Goal: Browse casually

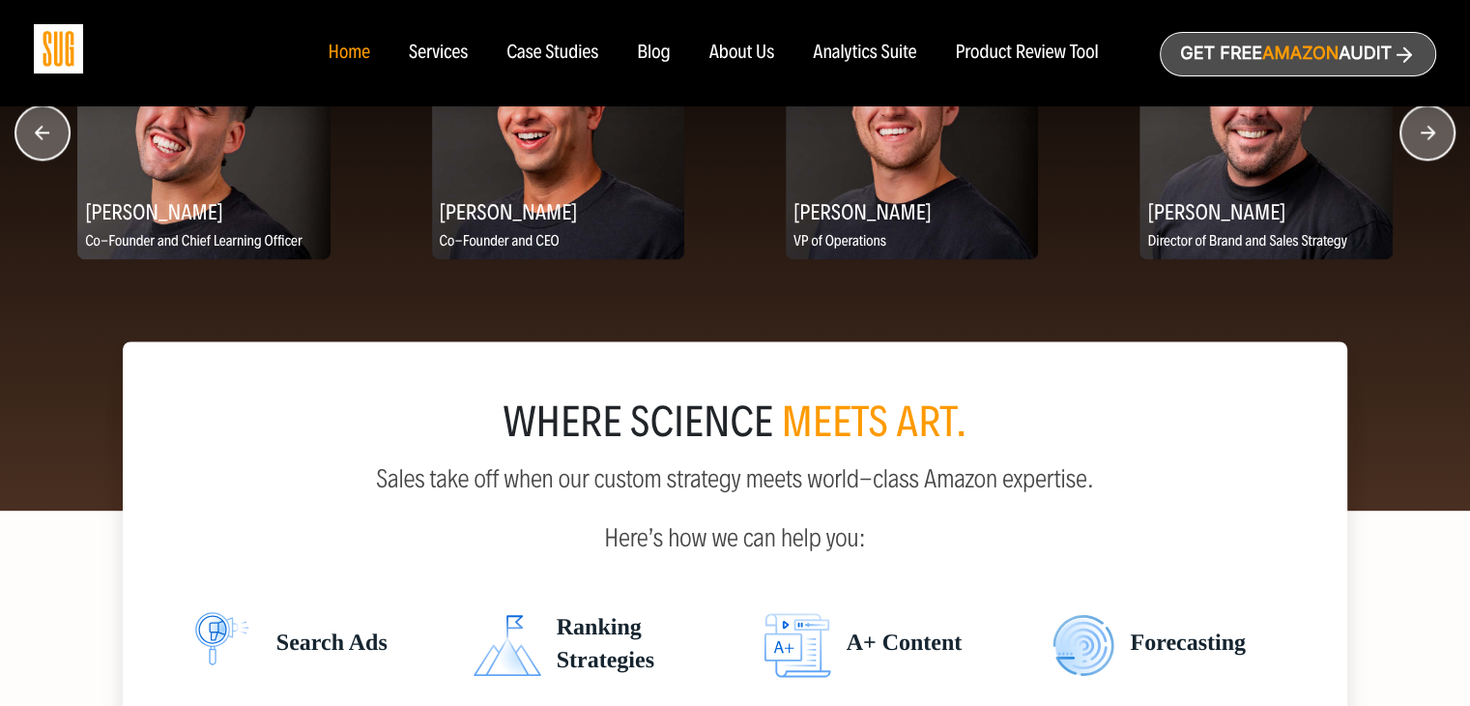
scroll to position [2408, 0]
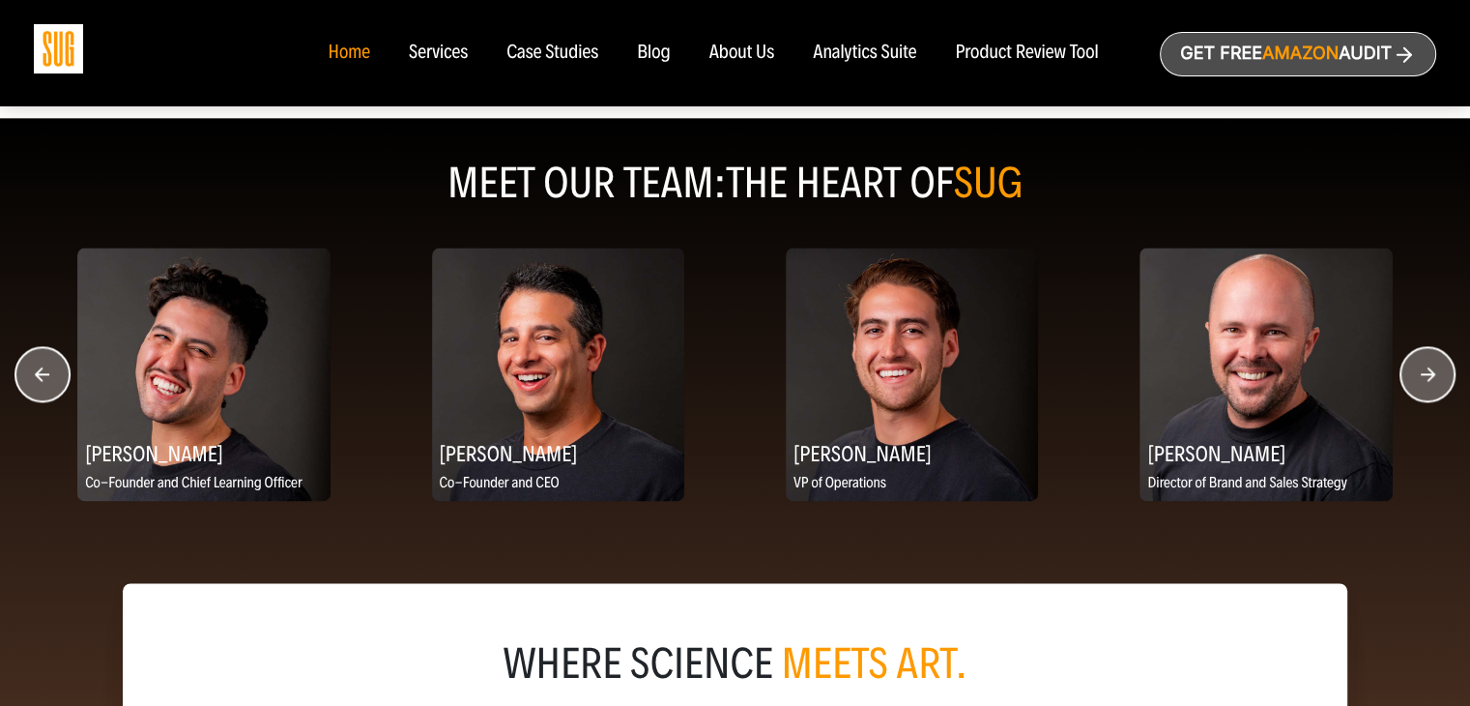
click at [1427, 377] on icon "button" at bounding box center [1428, 373] width 14 height 14
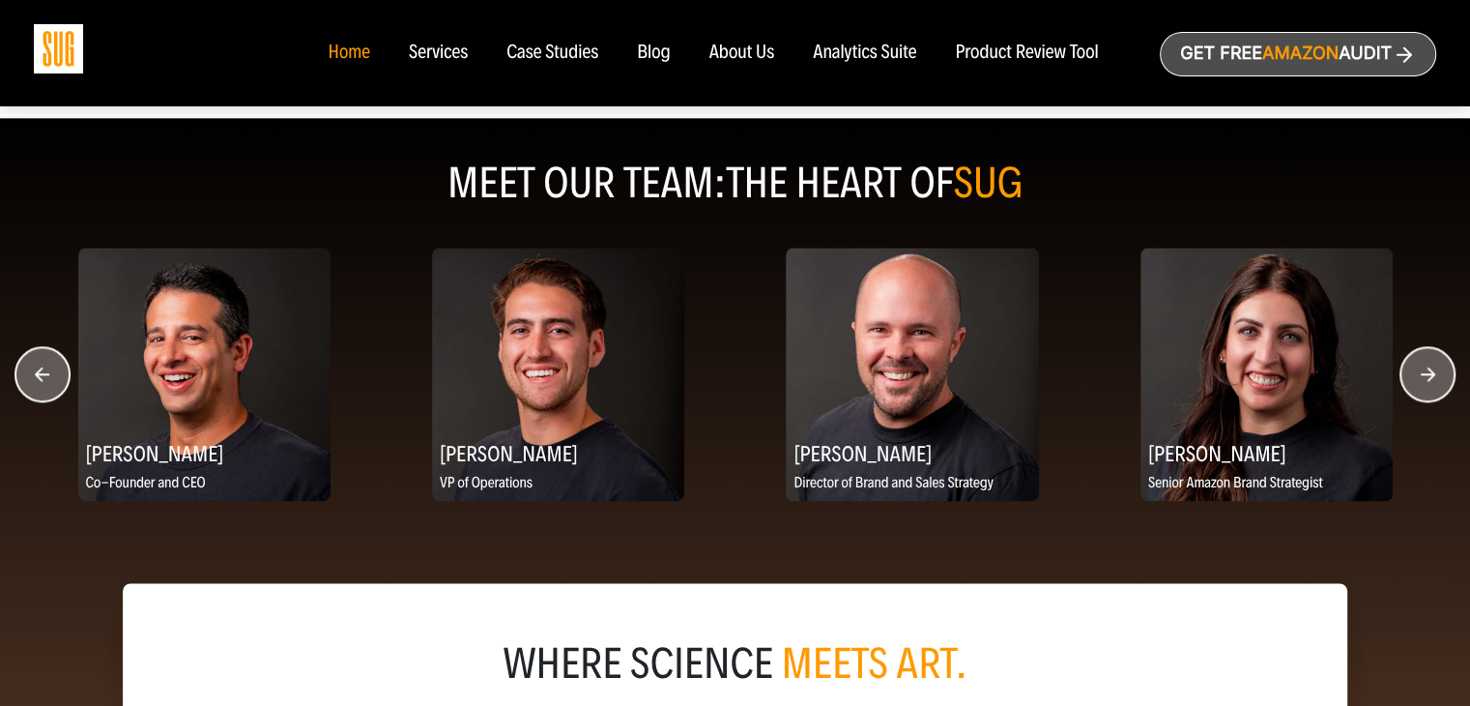
click at [1425, 378] on circle "button" at bounding box center [1427, 374] width 54 height 54
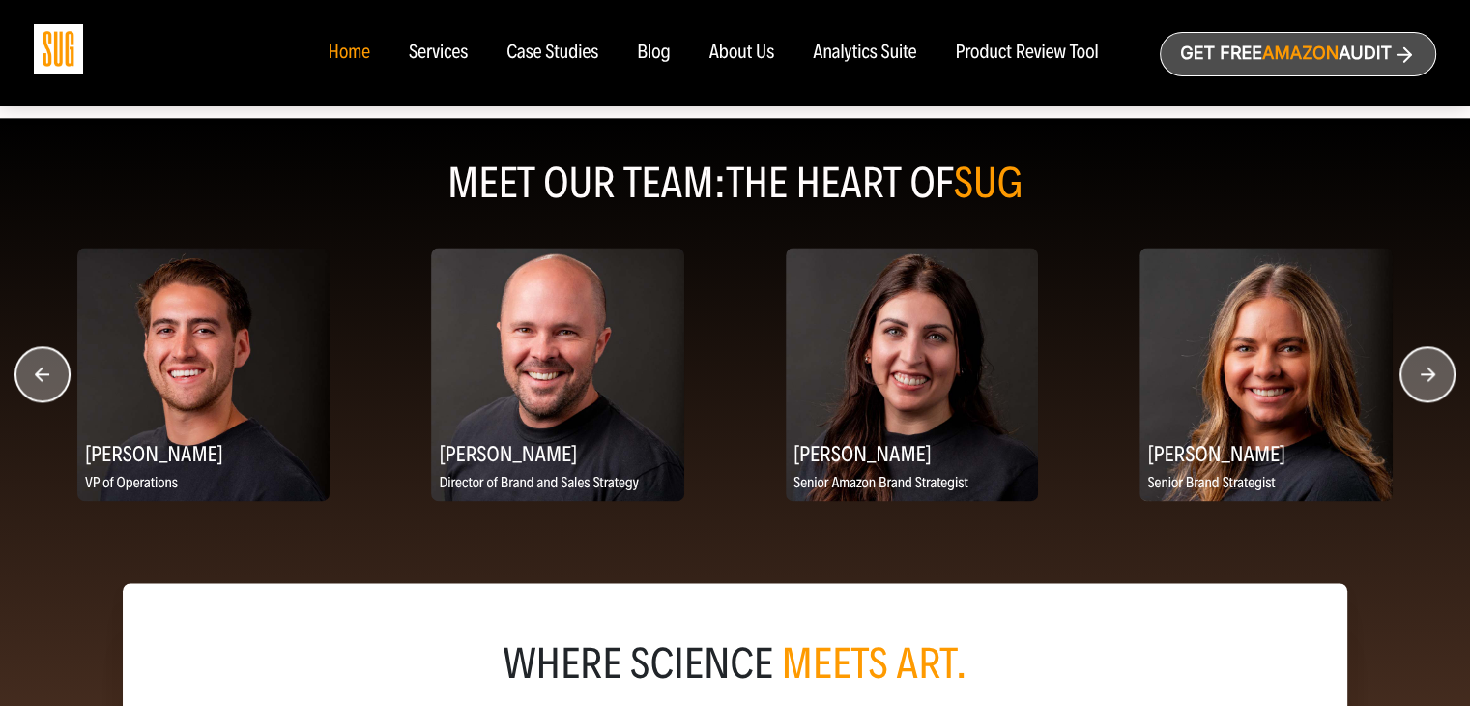
click at [1425, 378] on circle "button" at bounding box center [1427, 374] width 54 height 54
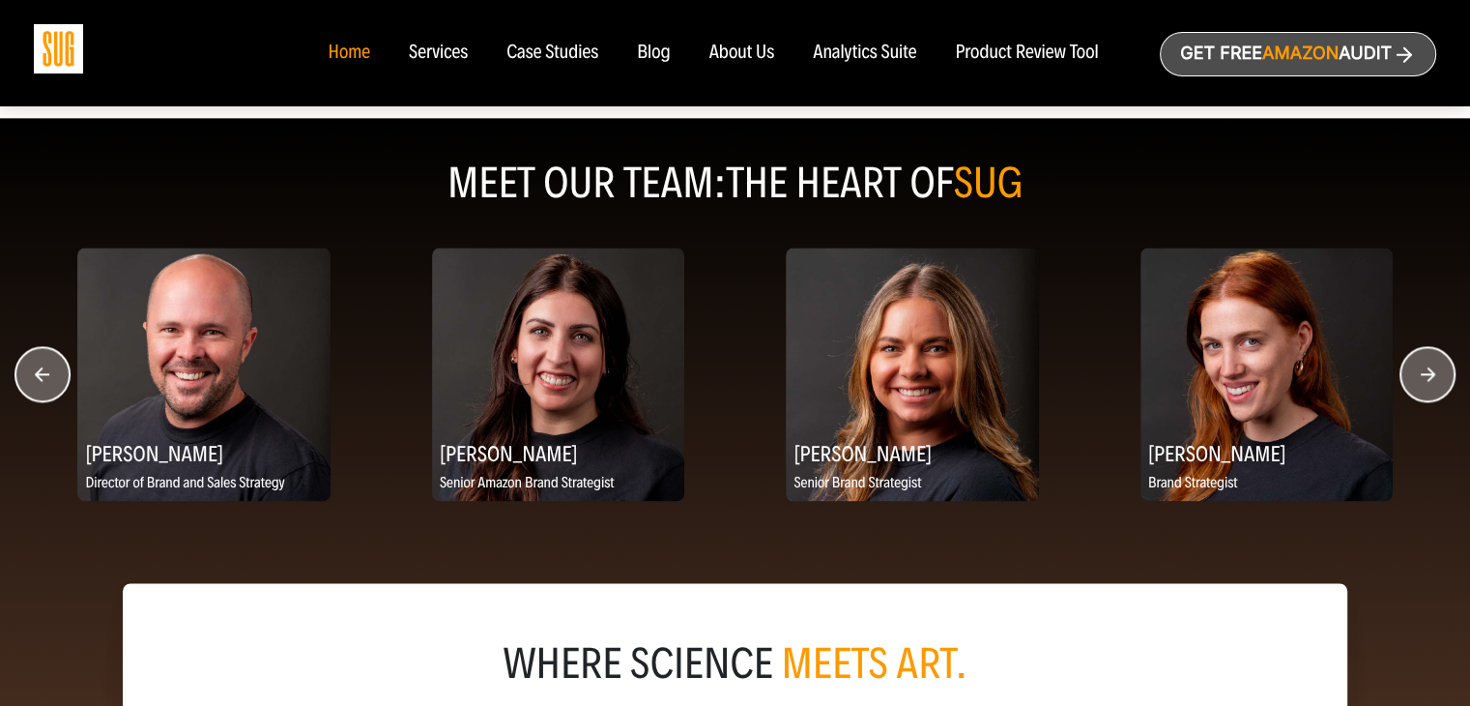
click at [1425, 378] on circle "button" at bounding box center [1427, 374] width 54 height 54
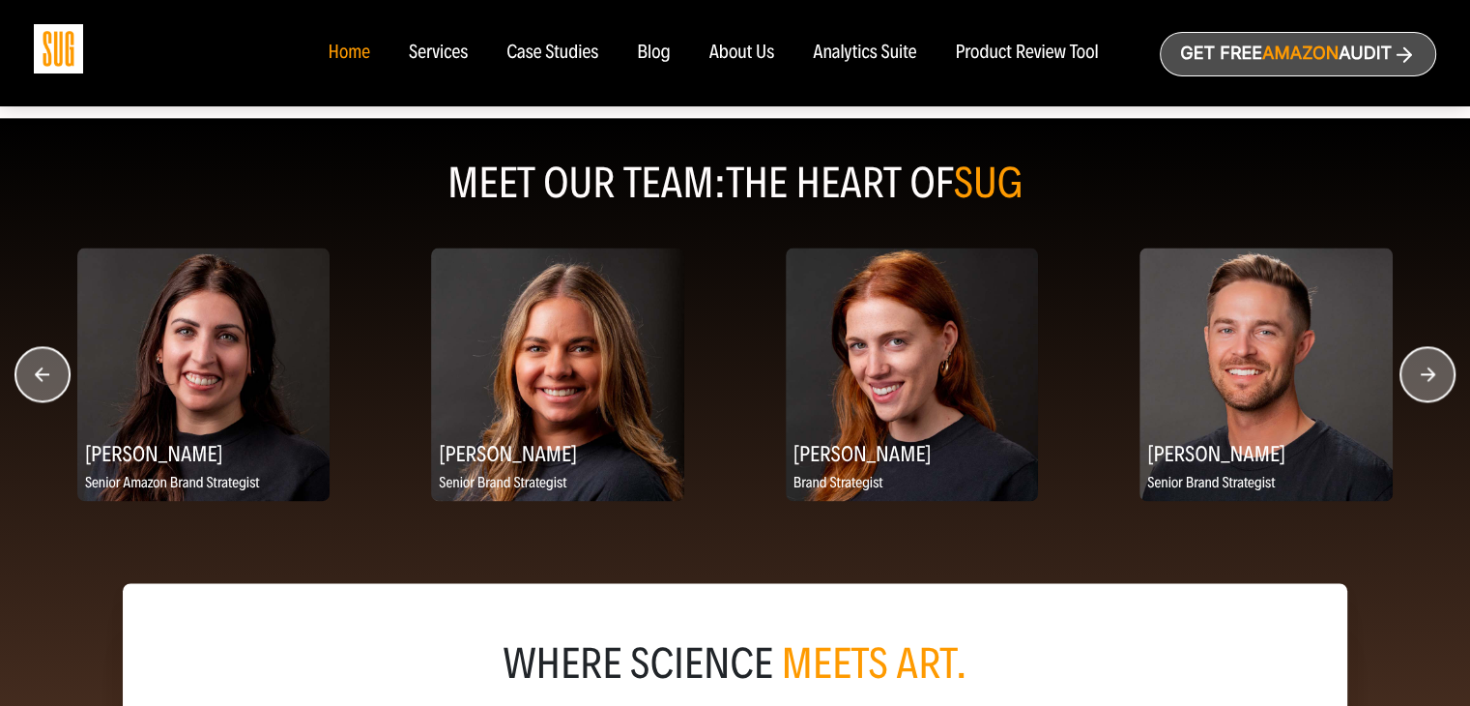
click at [1425, 380] on circle "button" at bounding box center [1427, 374] width 54 height 54
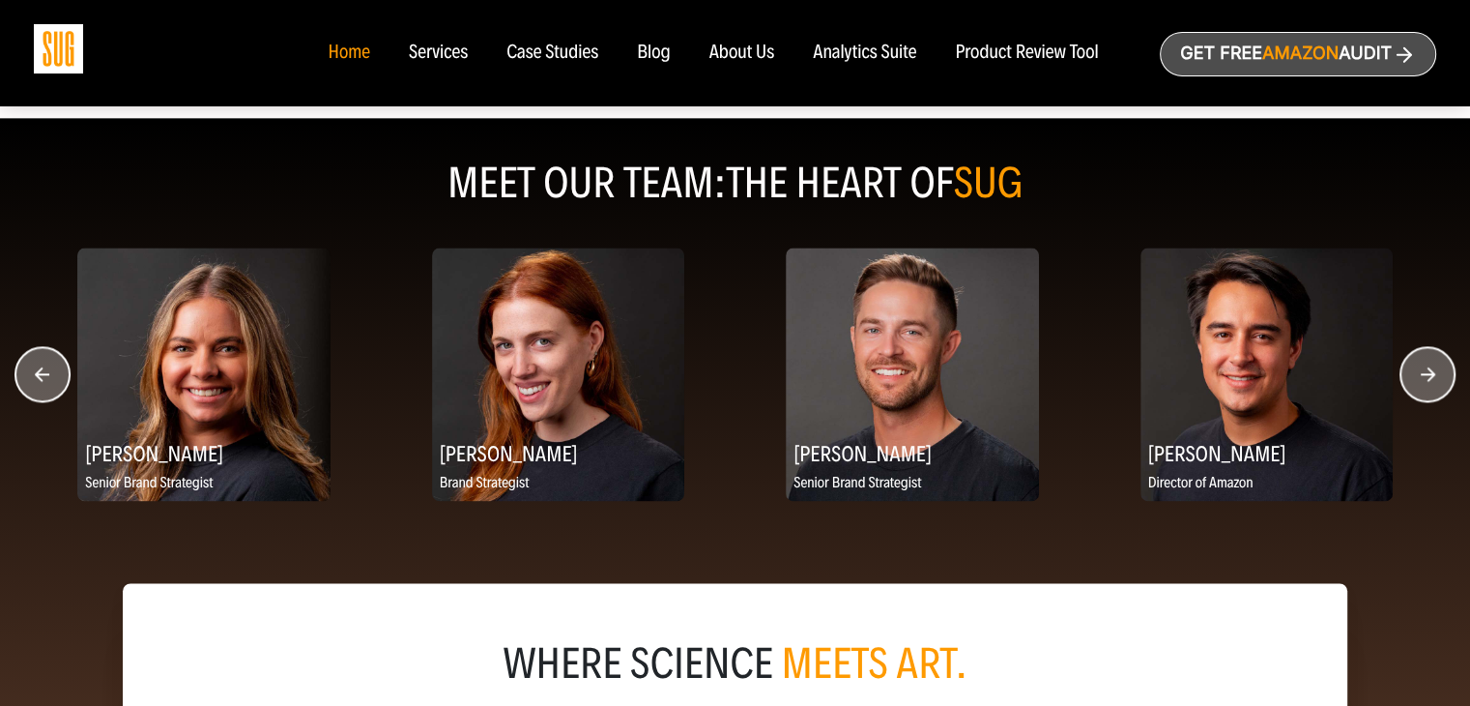
click at [1425, 380] on circle "button" at bounding box center [1427, 374] width 54 height 54
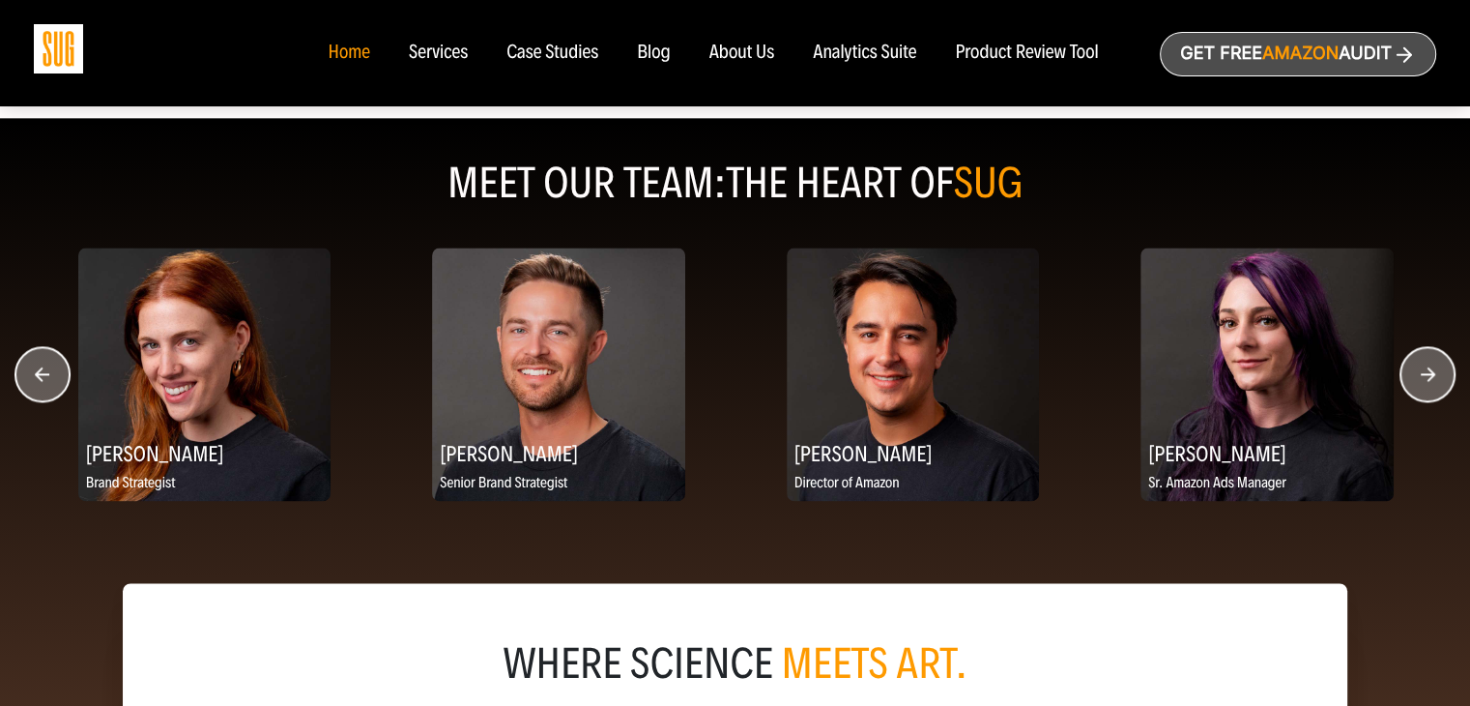
click at [1425, 380] on circle "button" at bounding box center [1427, 374] width 54 height 54
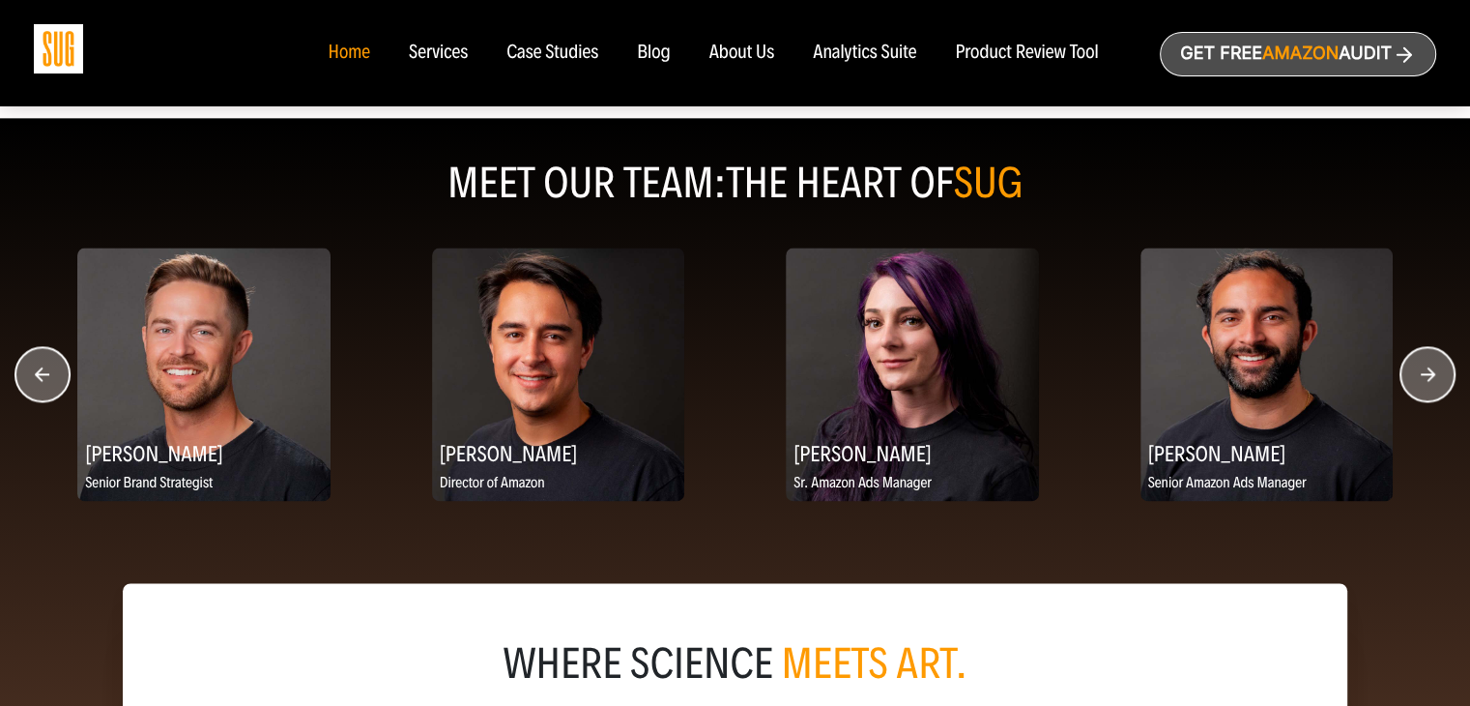
click at [1425, 380] on circle "button" at bounding box center [1427, 374] width 54 height 54
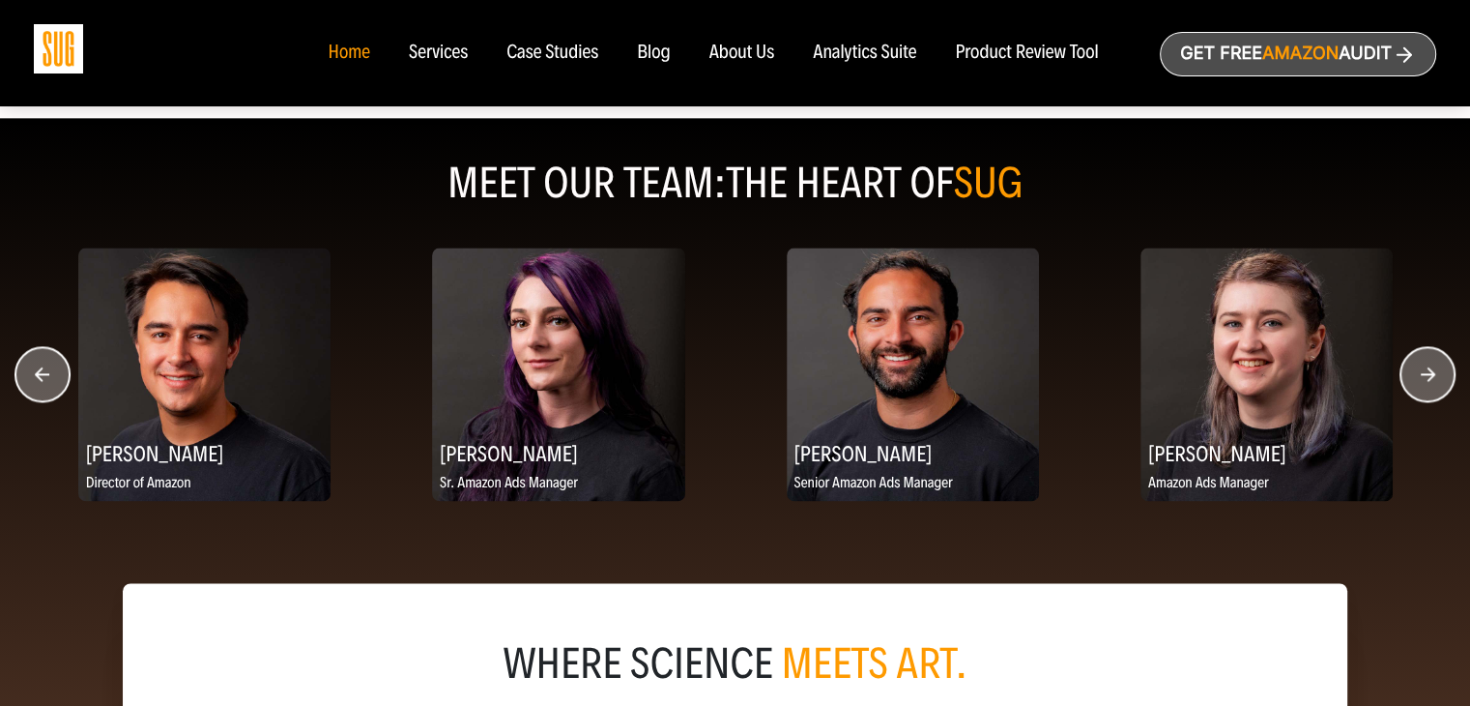
click at [1425, 380] on circle "button" at bounding box center [1427, 374] width 54 height 54
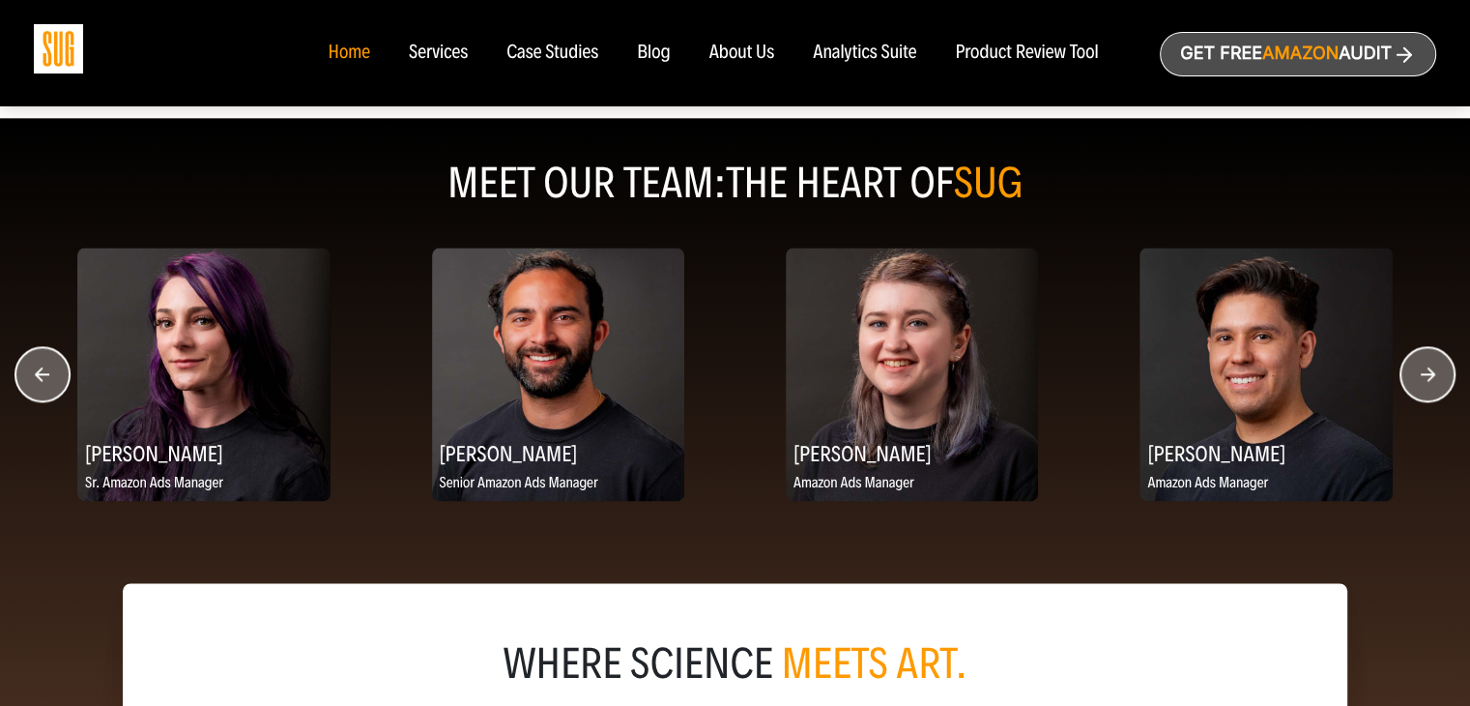
click at [1425, 380] on circle "button" at bounding box center [1427, 374] width 54 height 54
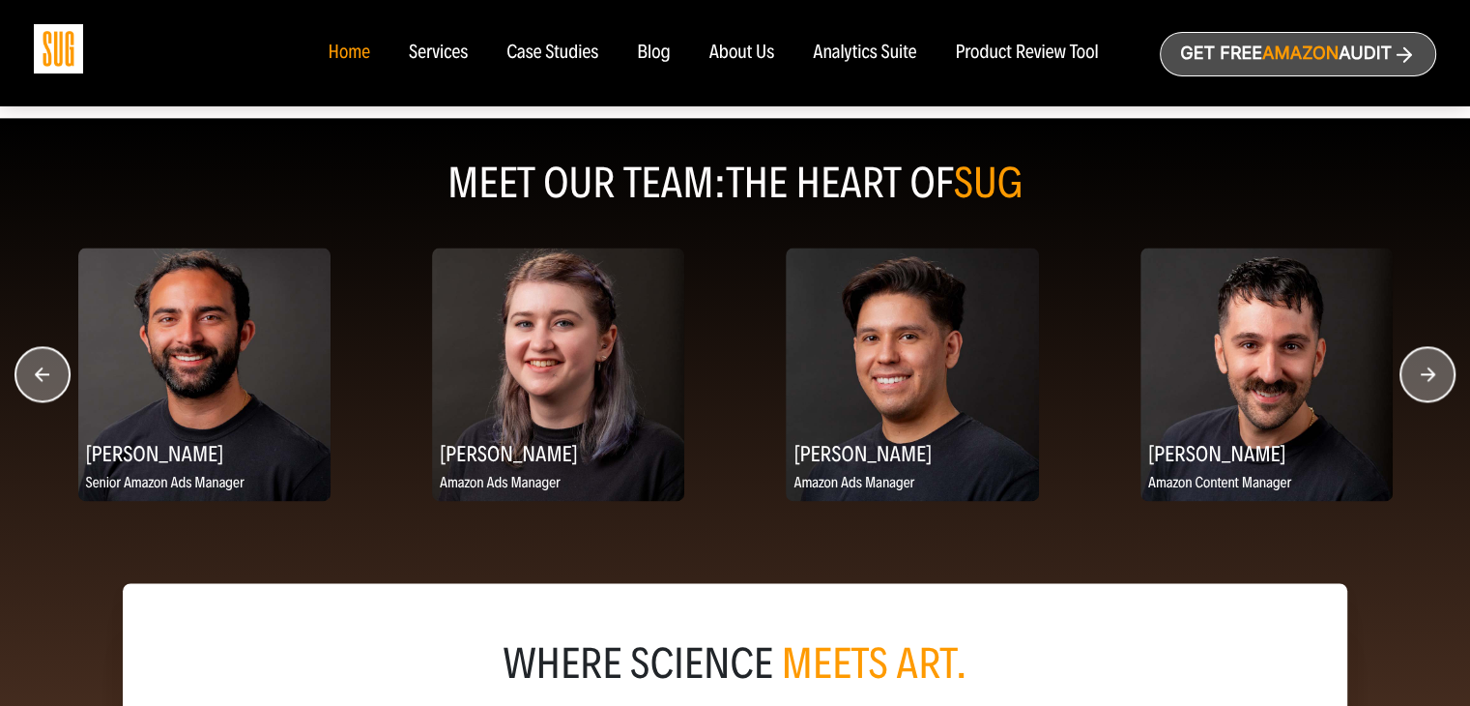
click at [1425, 380] on circle "button" at bounding box center [1427, 374] width 54 height 54
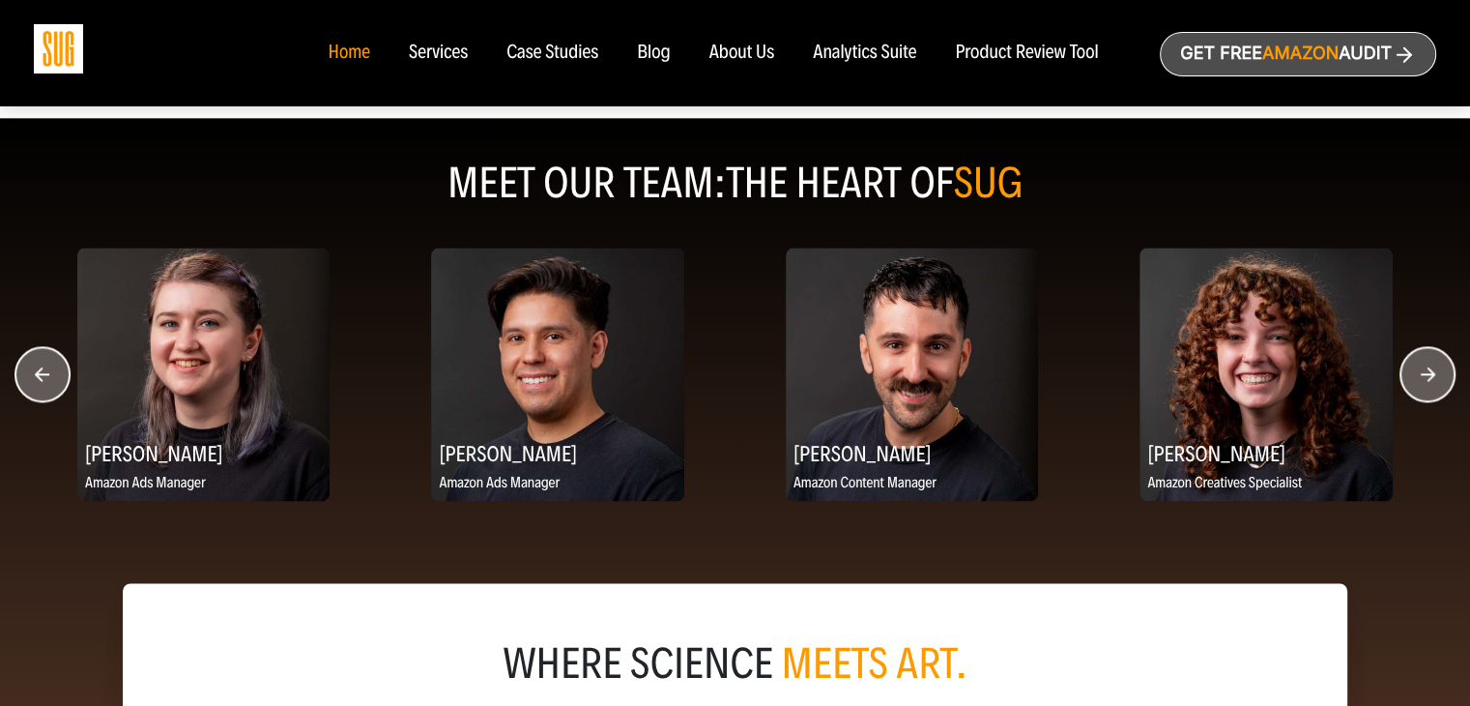
click at [1425, 380] on circle "button" at bounding box center [1427, 374] width 54 height 54
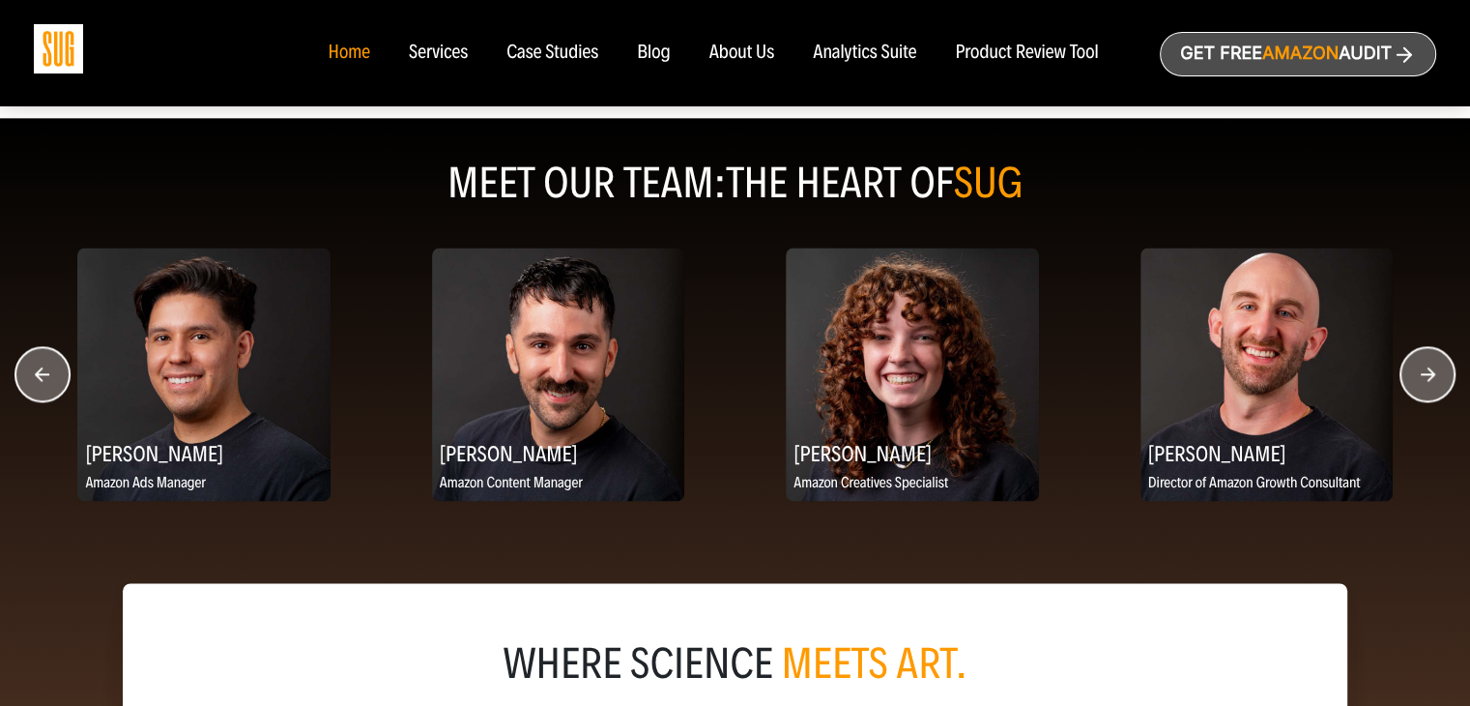
click at [1424, 380] on circle "button" at bounding box center [1427, 374] width 54 height 54
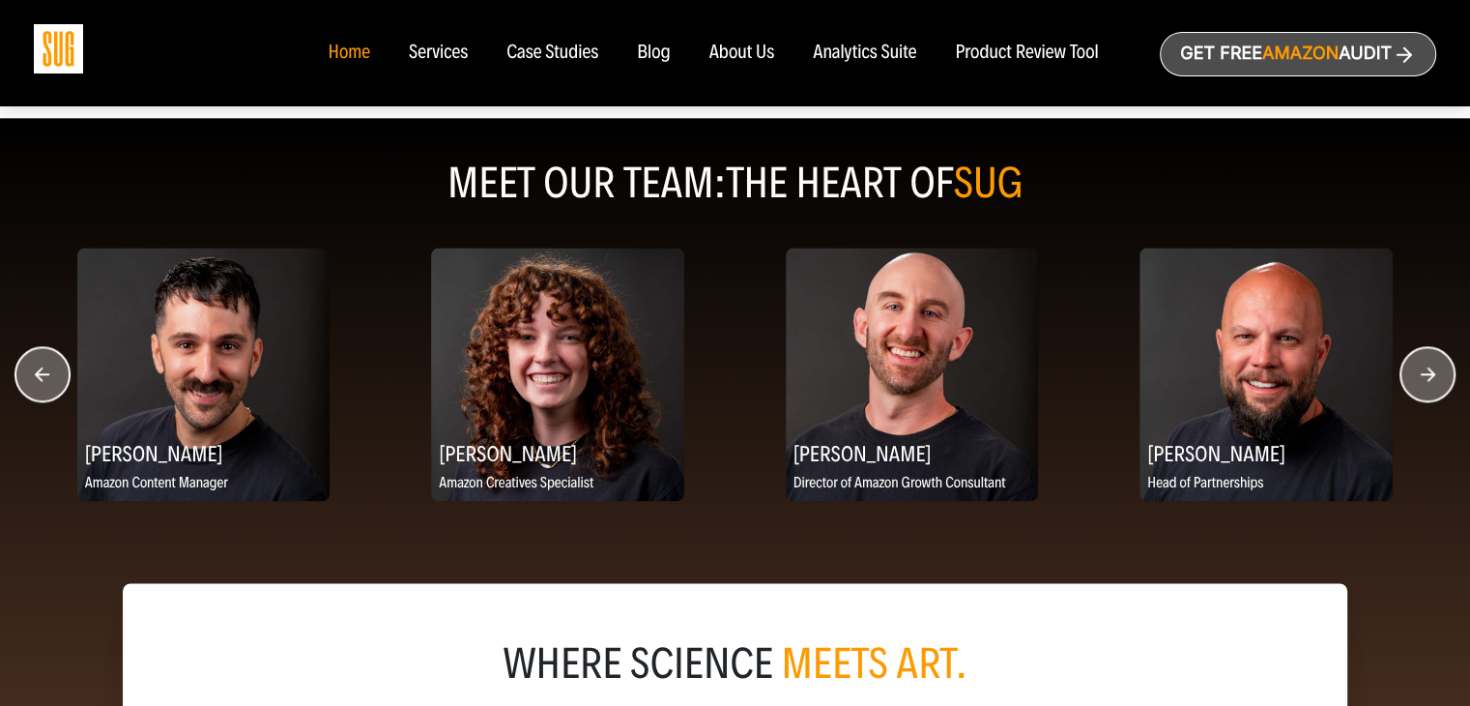
click at [1424, 380] on circle "button" at bounding box center [1427, 374] width 54 height 54
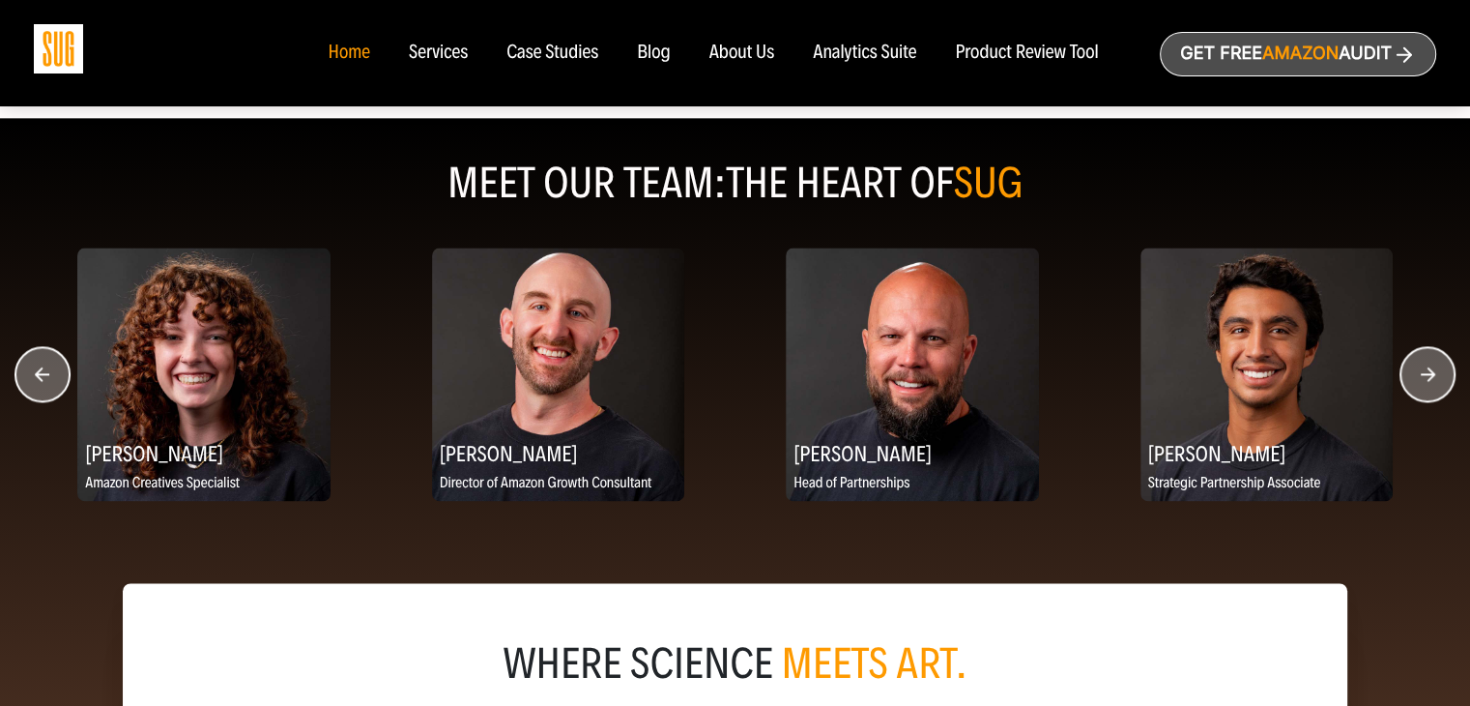
click at [1424, 380] on circle "button" at bounding box center [1427, 374] width 54 height 54
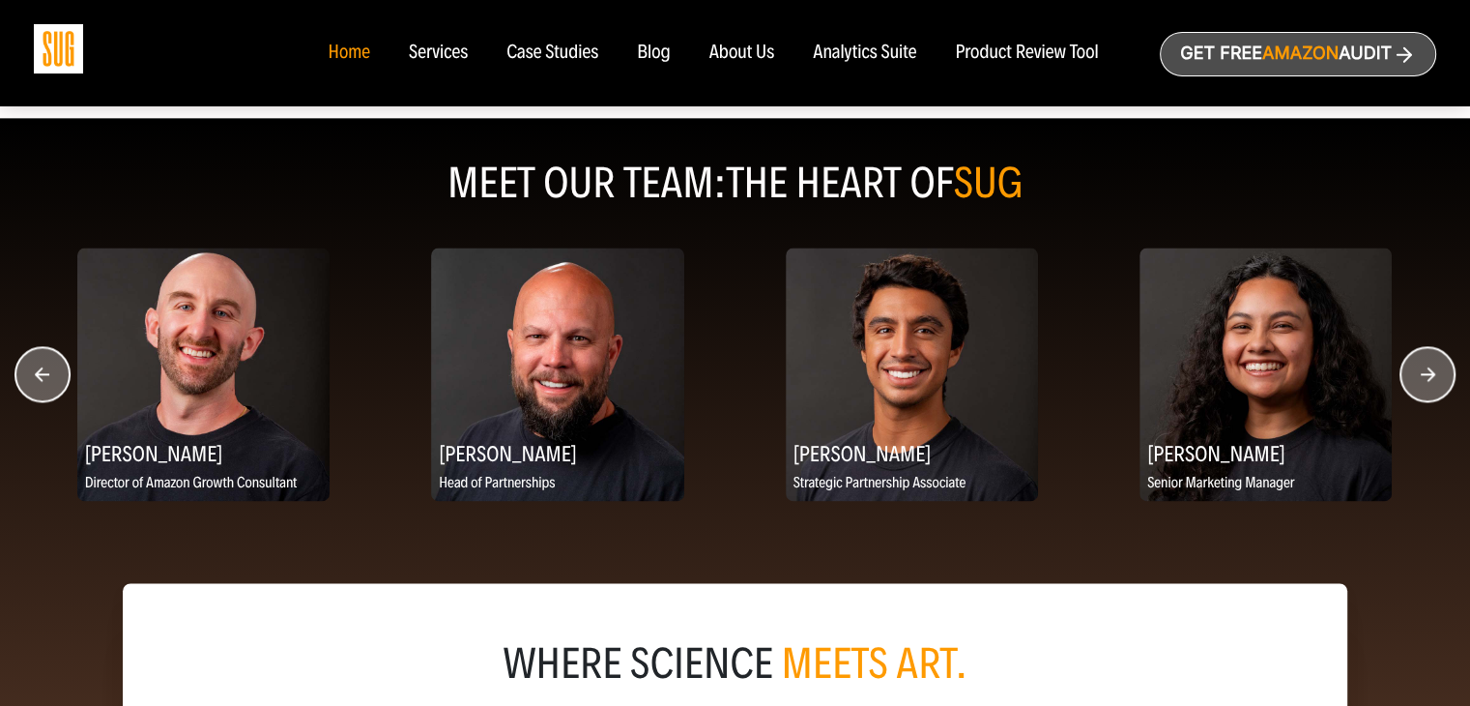
click at [1424, 380] on circle "button" at bounding box center [1427, 374] width 54 height 54
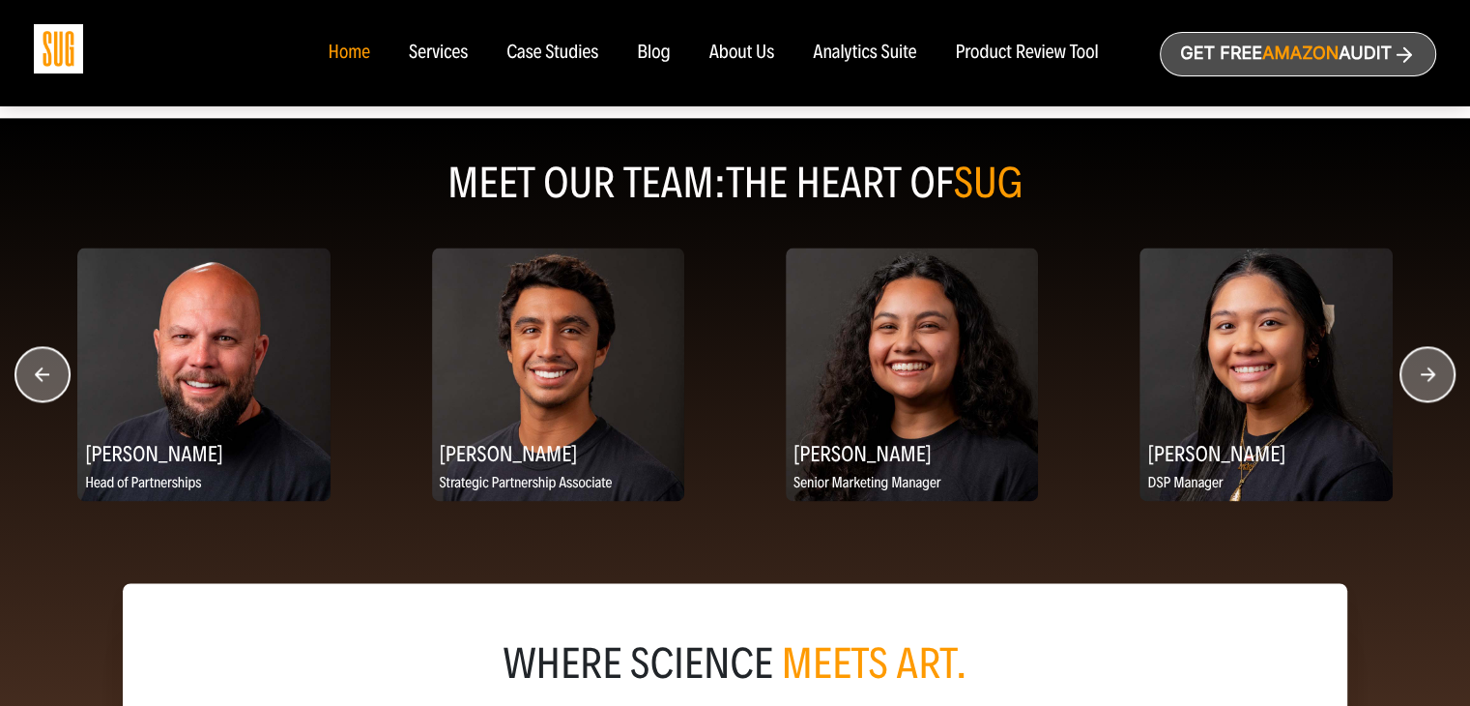
click at [1424, 380] on circle "button" at bounding box center [1427, 374] width 54 height 54
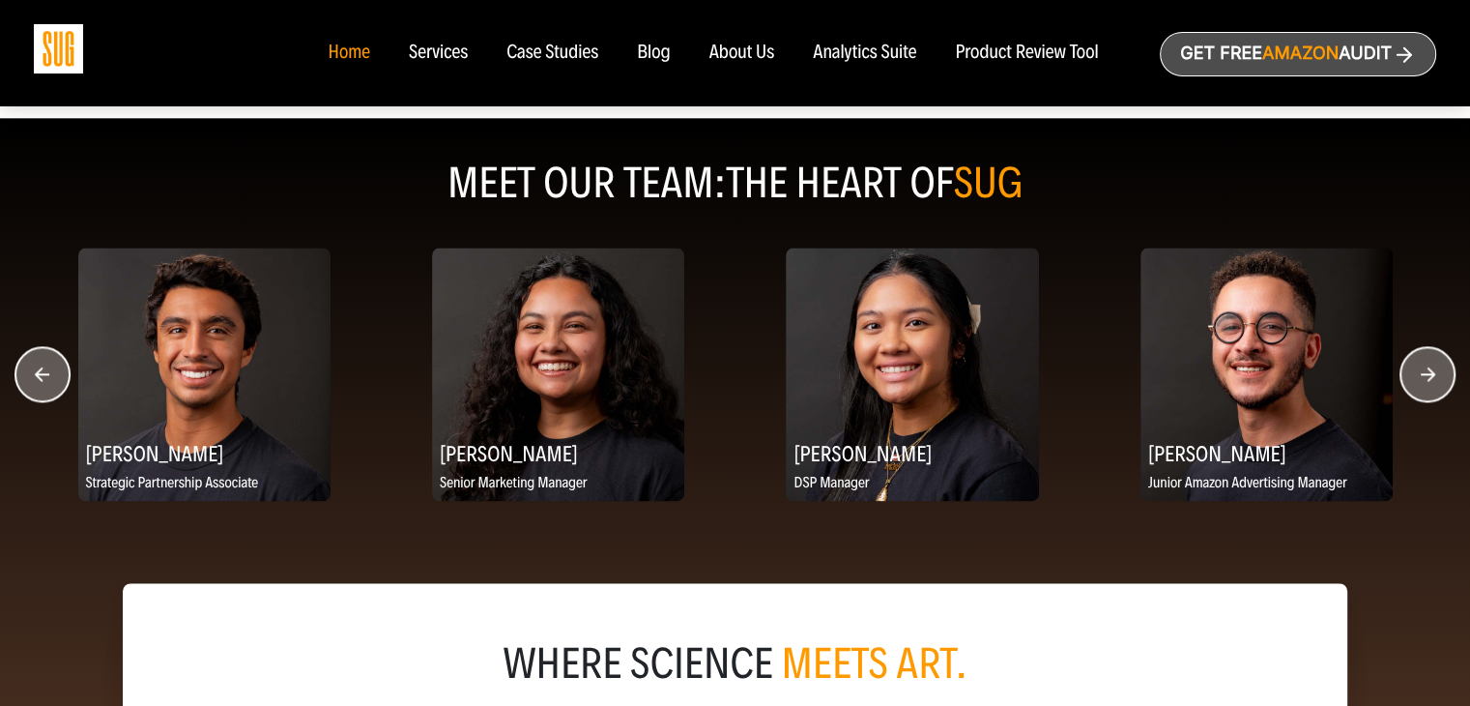
click at [1424, 380] on circle "button" at bounding box center [1427, 374] width 54 height 54
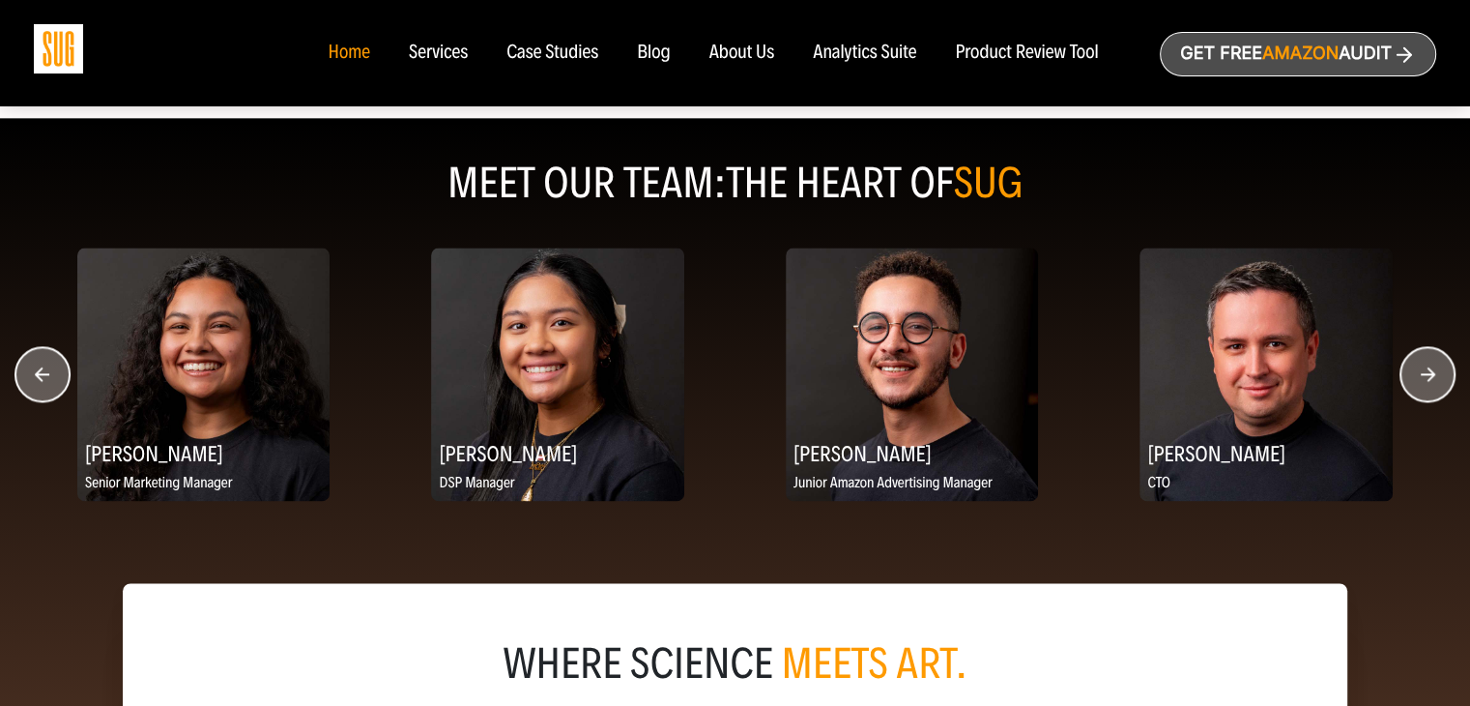
click at [1424, 381] on circle "button" at bounding box center [1427, 374] width 54 height 54
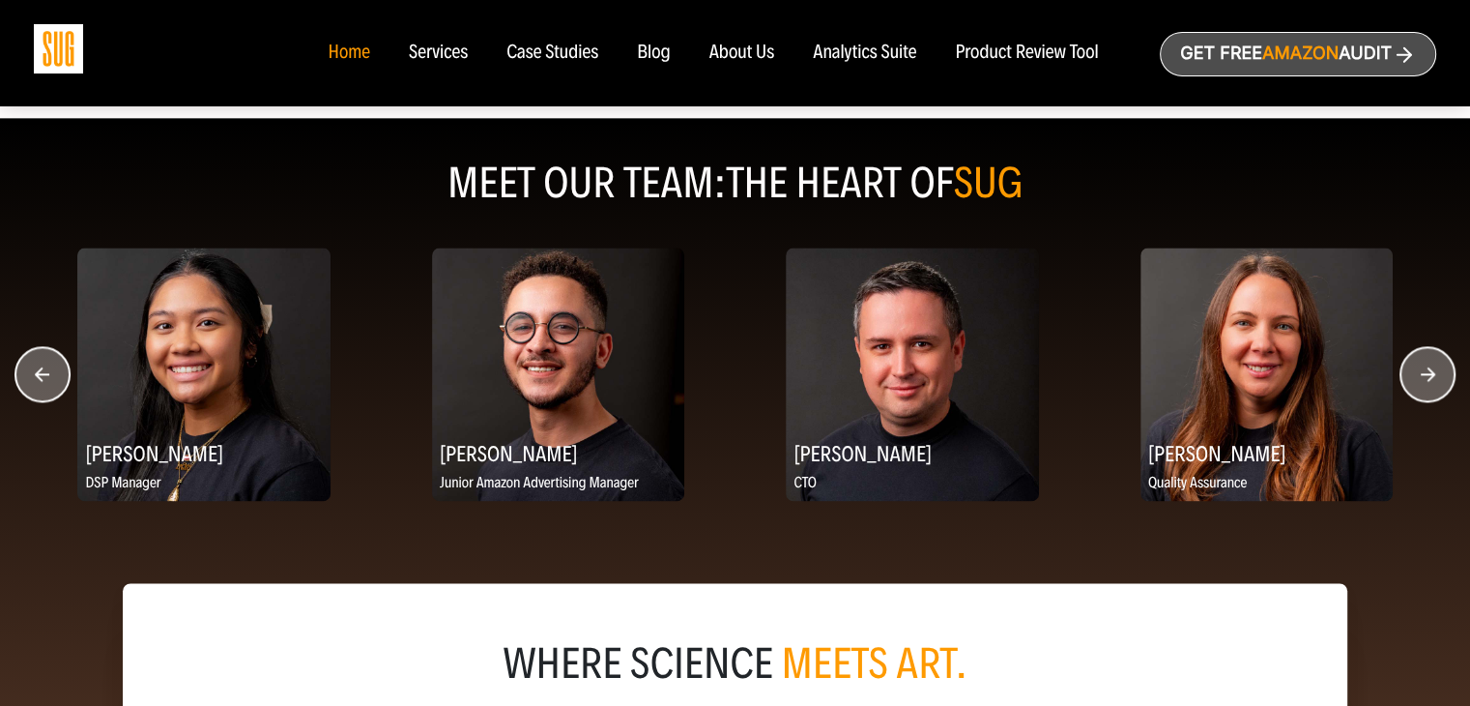
click at [1423, 381] on circle "button" at bounding box center [1427, 374] width 54 height 54
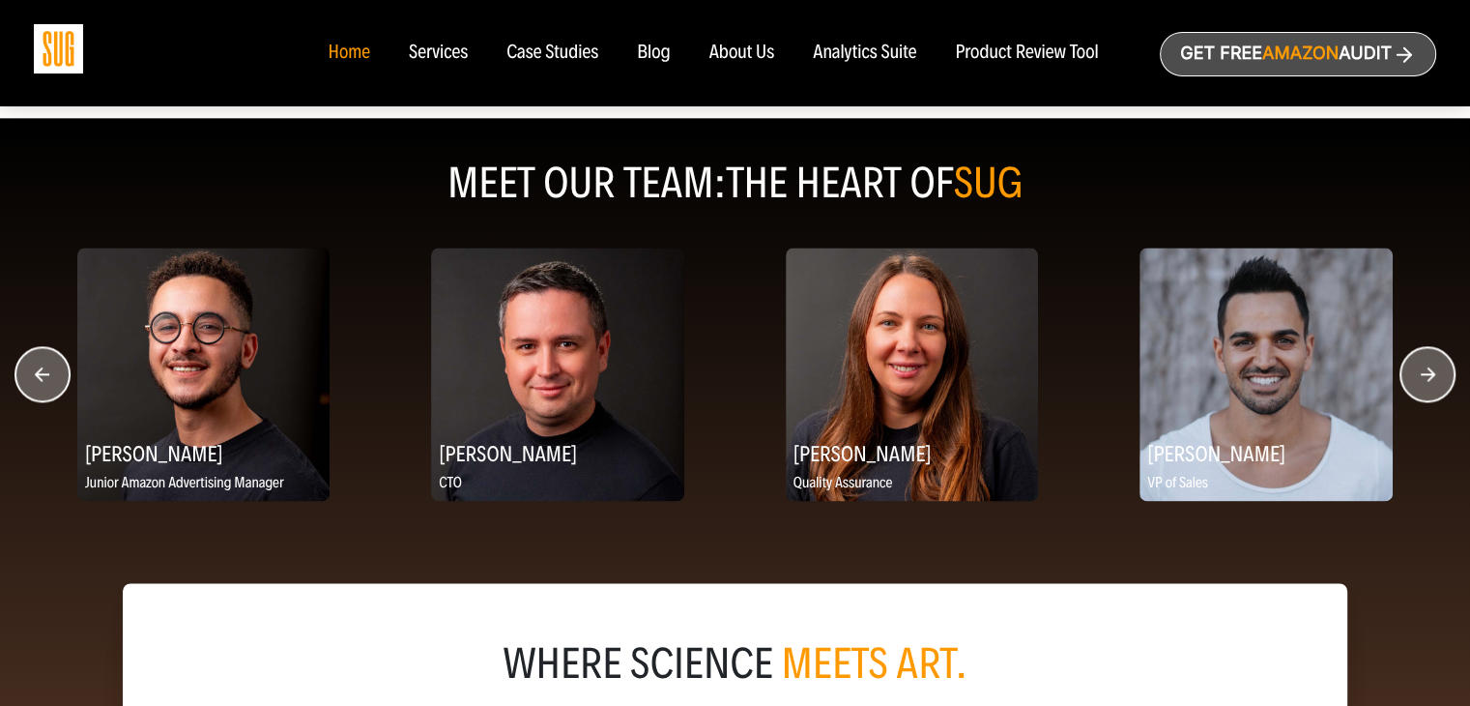
click at [1423, 381] on circle "button" at bounding box center [1427, 374] width 54 height 54
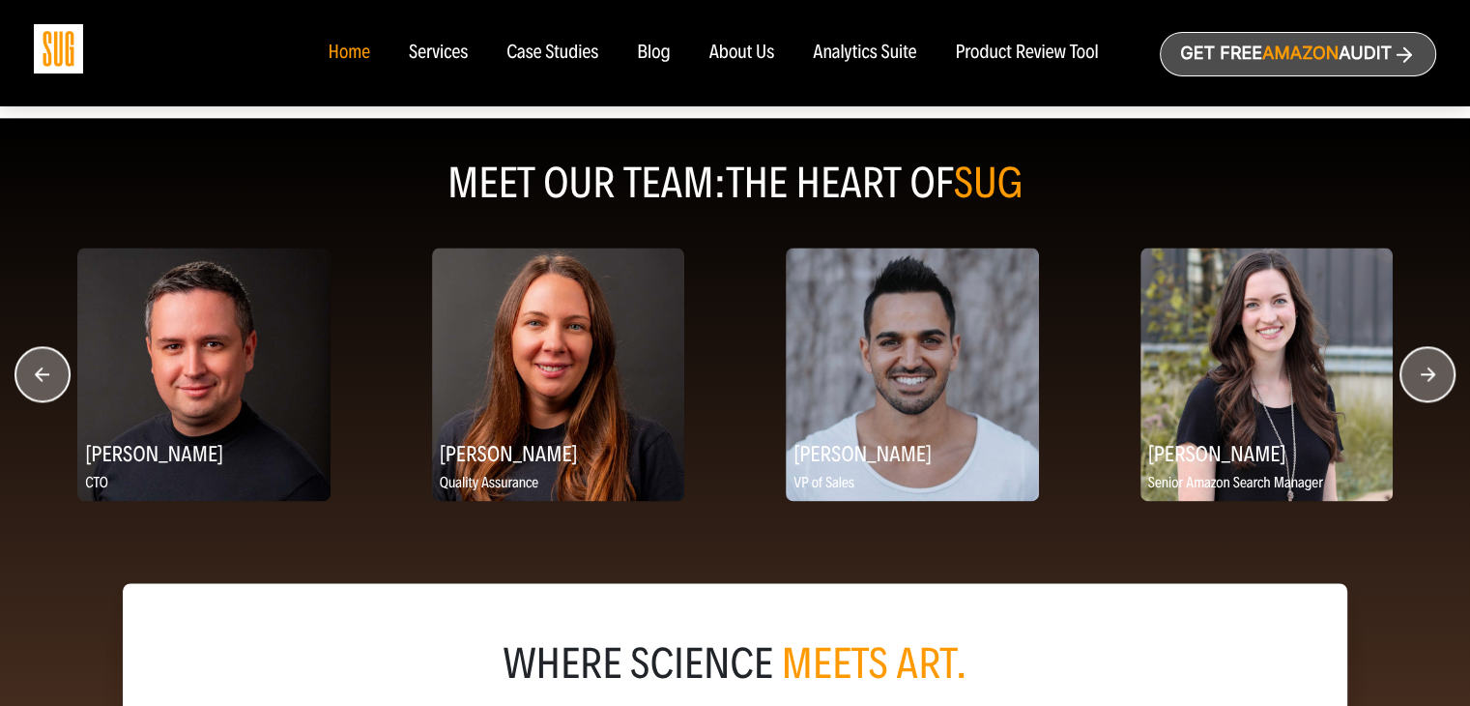
click at [1422, 381] on circle "button" at bounding box center [1427, 374] width 54 height 54
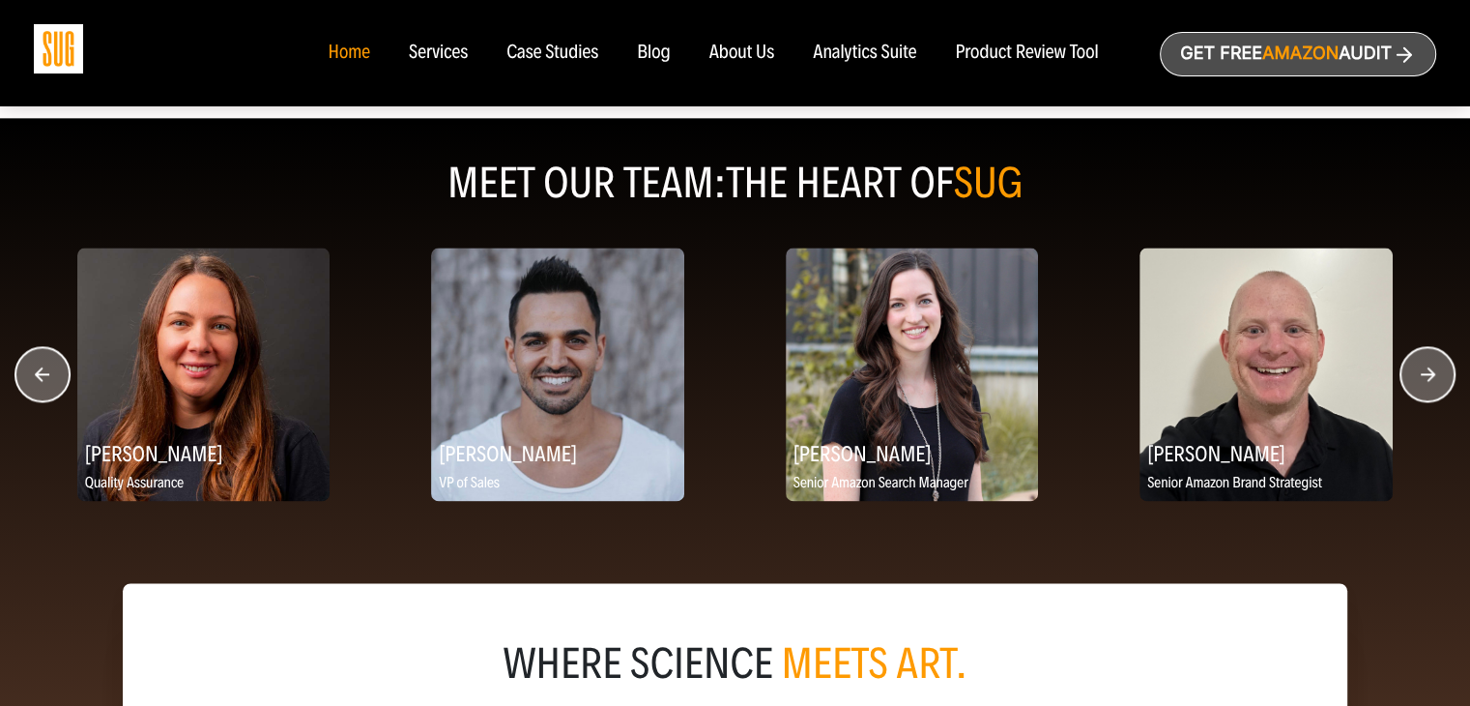
click at [1422, 381] on circle "button" at bounding box center [1427, 374] width 54 height 54
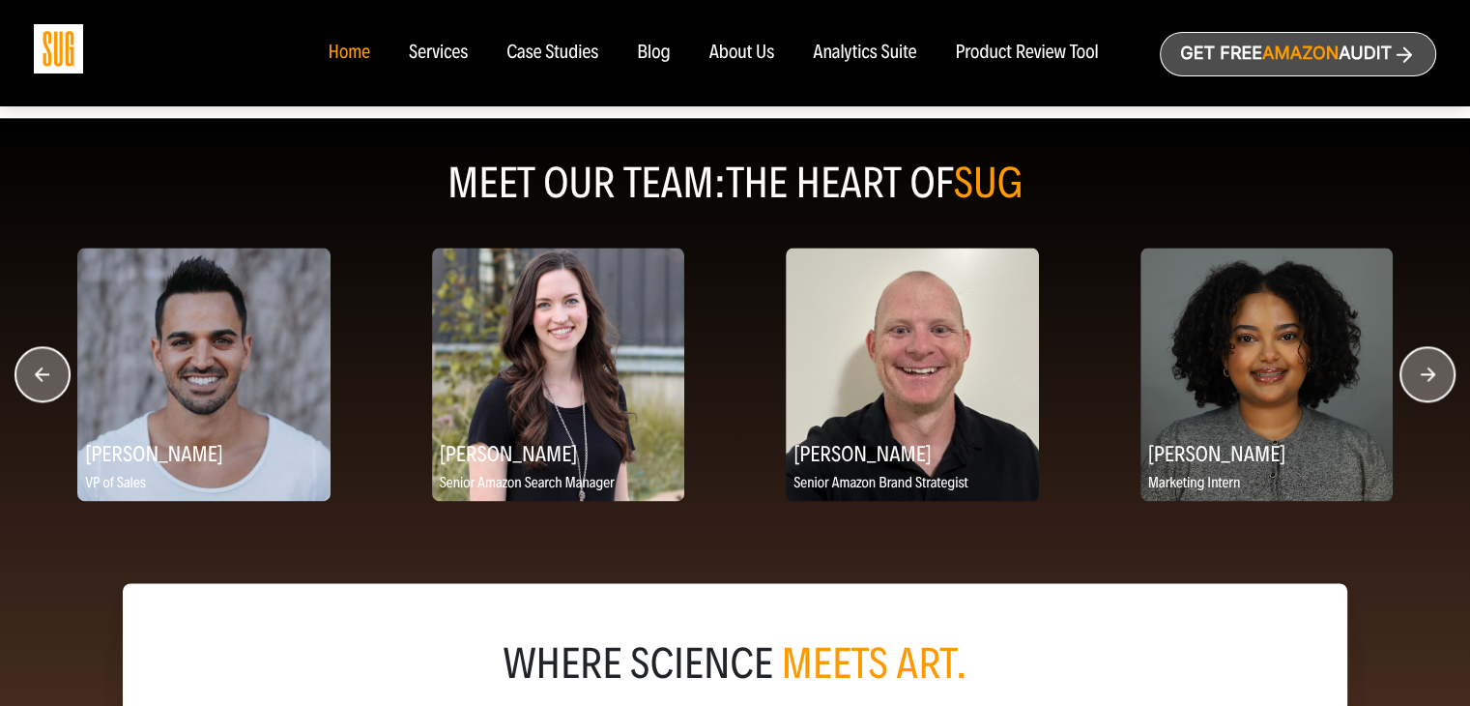
click at [1422, 381] on circle "button" at bounding box center [1427, 374] width 54 height 54
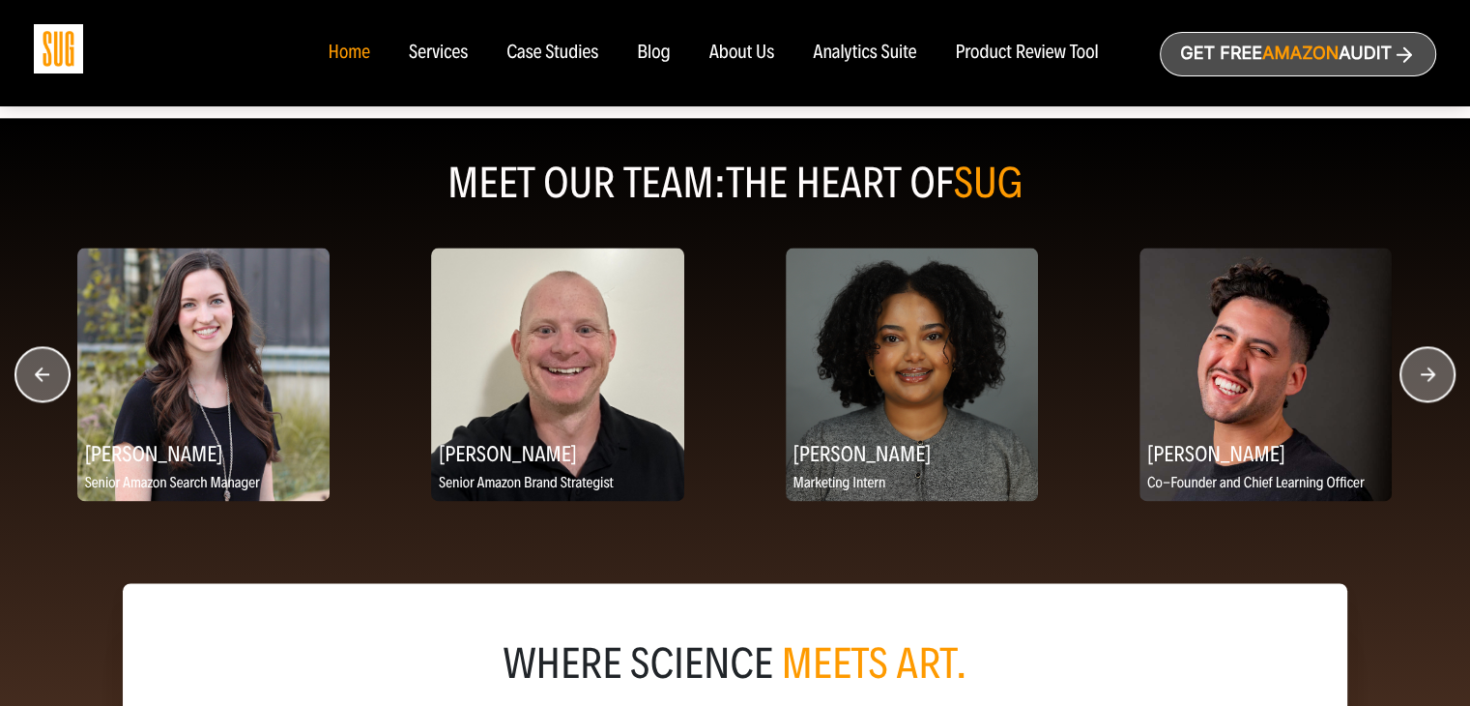
click at [1422, 381] on circle "button" at bounding box center [1427, 374] width 54 height 54
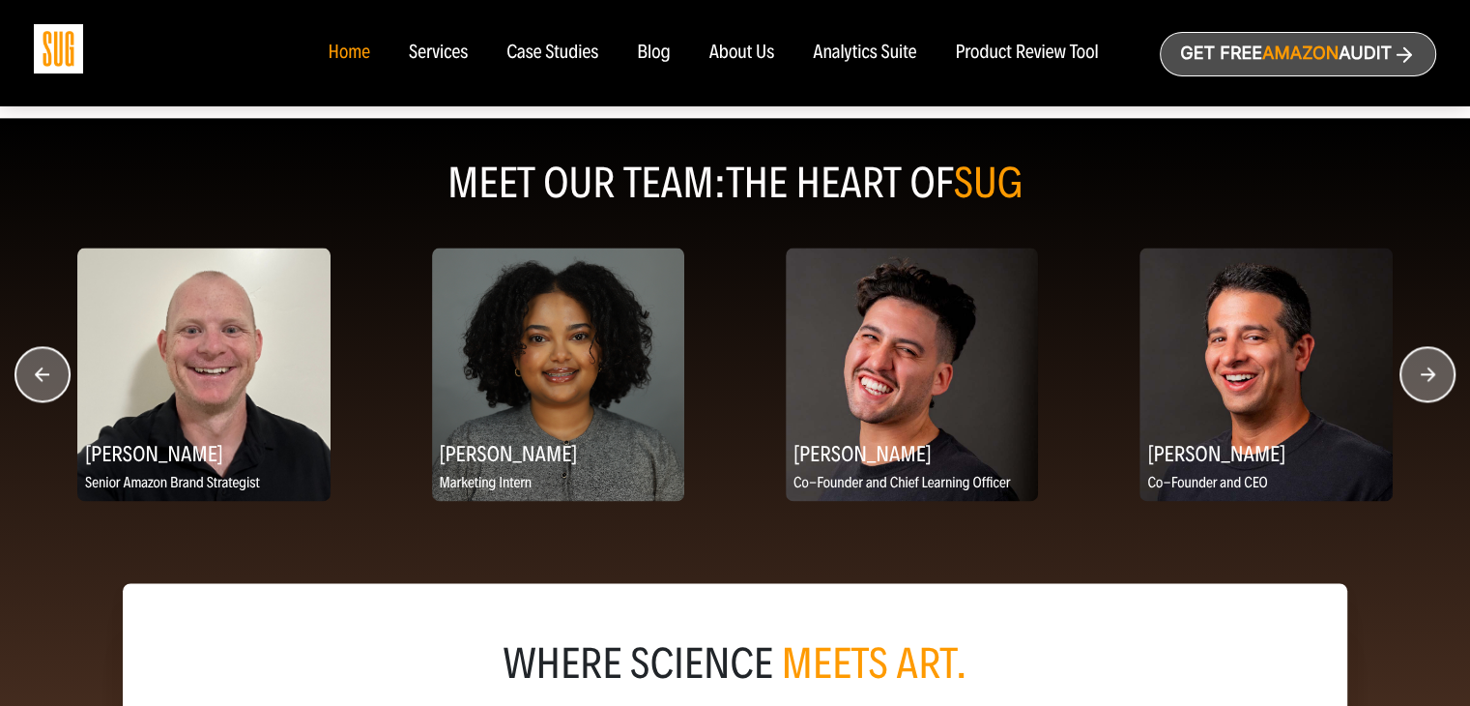
click at [1422, 381] on circle "button" at bounding box center [1427, 374] width 54 height 54
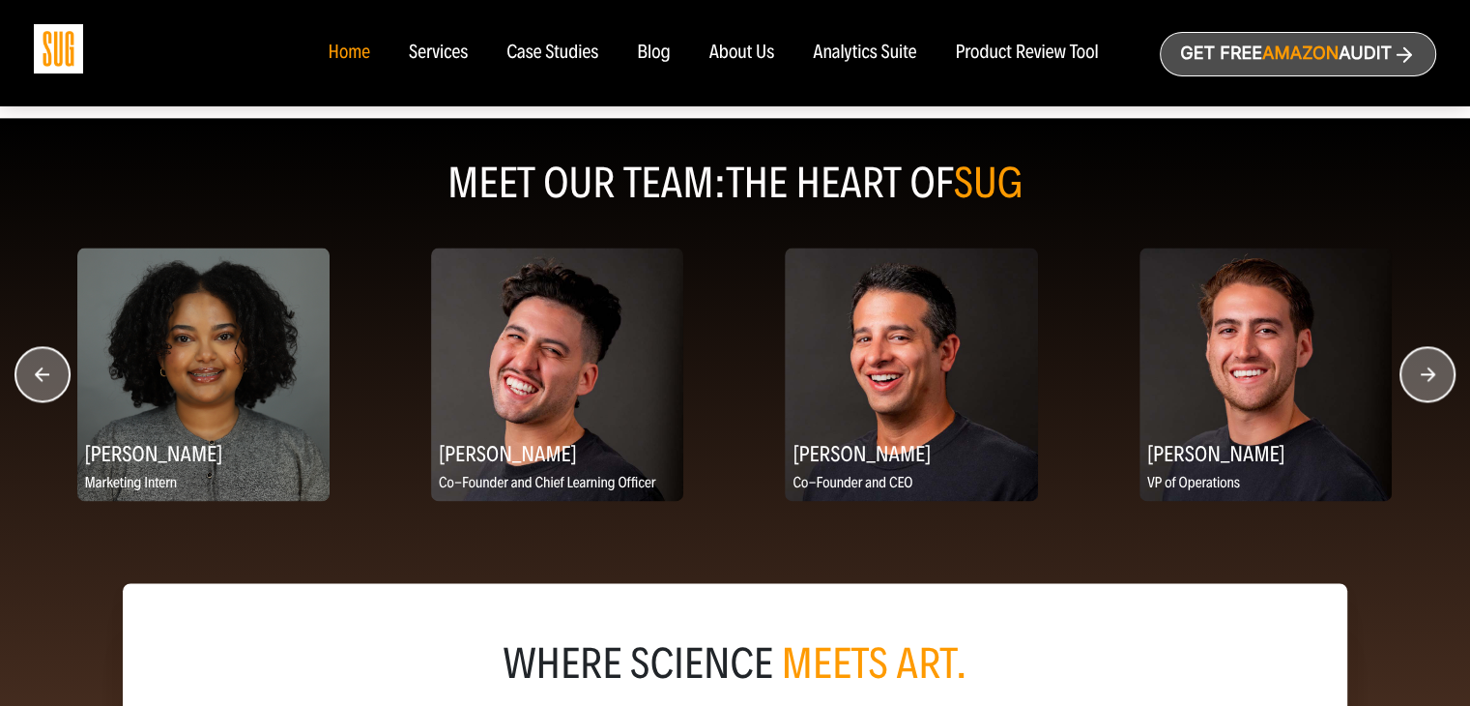
click at [1422, 381] on circle "button" at bounding box center [1427, 374] width 54 height 54
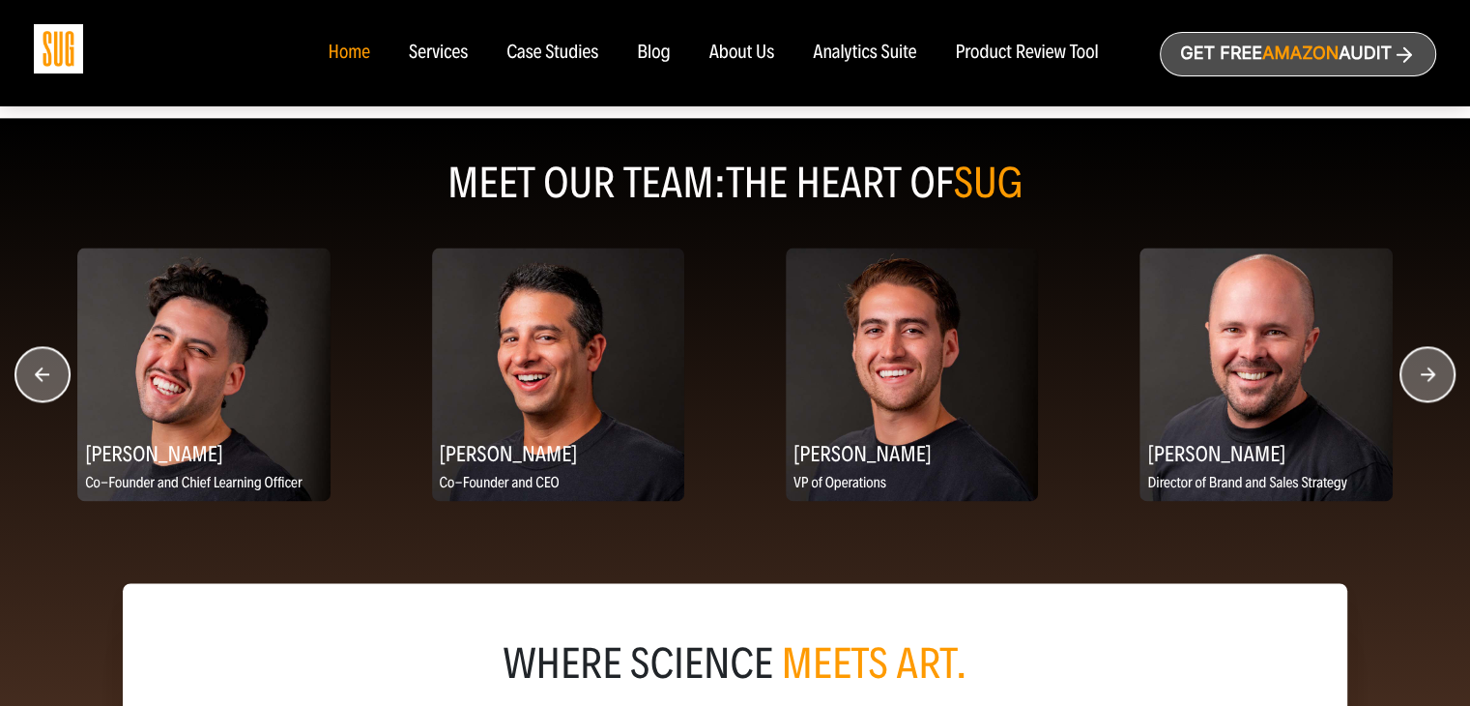
click at [1422, 381] on circle "button" at bounding box center [1427, 374] width 54 height 54
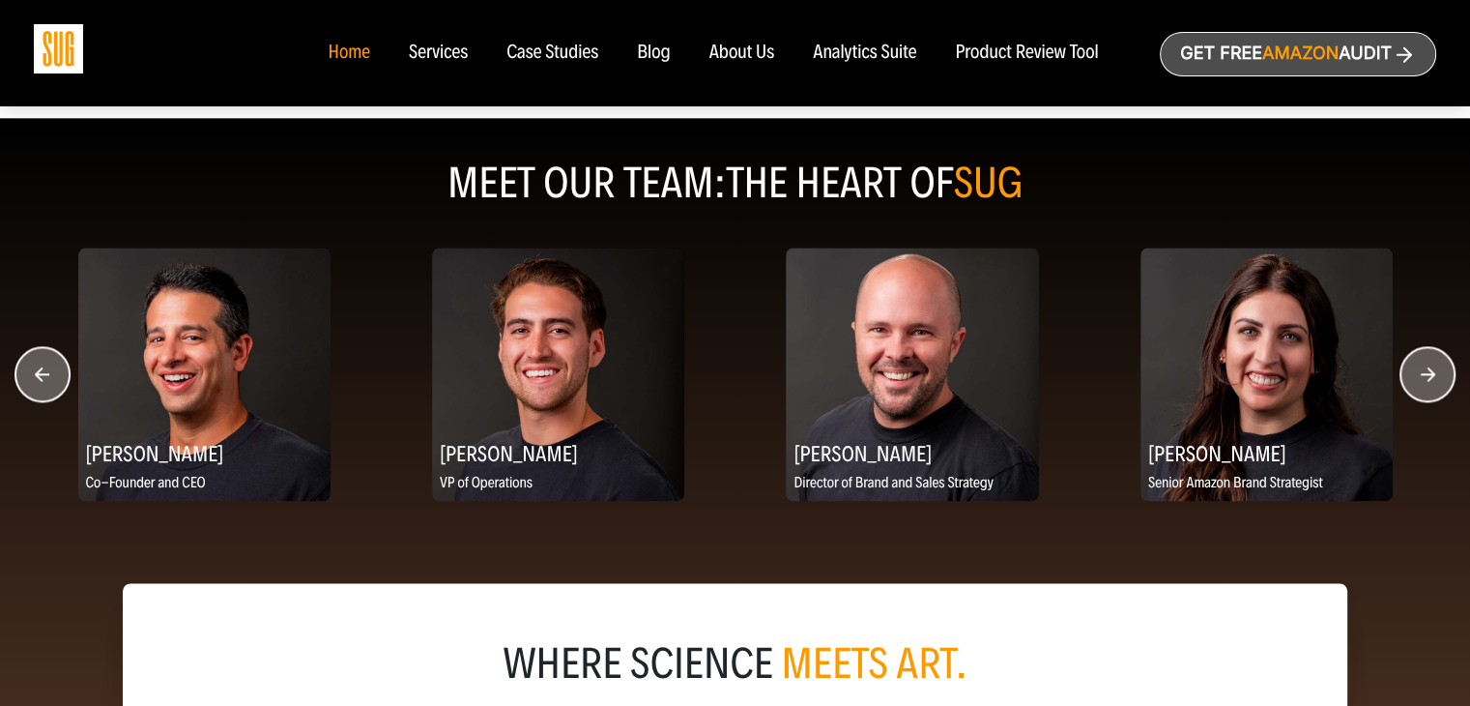
click at [1420, 383] on circle "button" at bounding box center [1427, 374] width 54 height 54
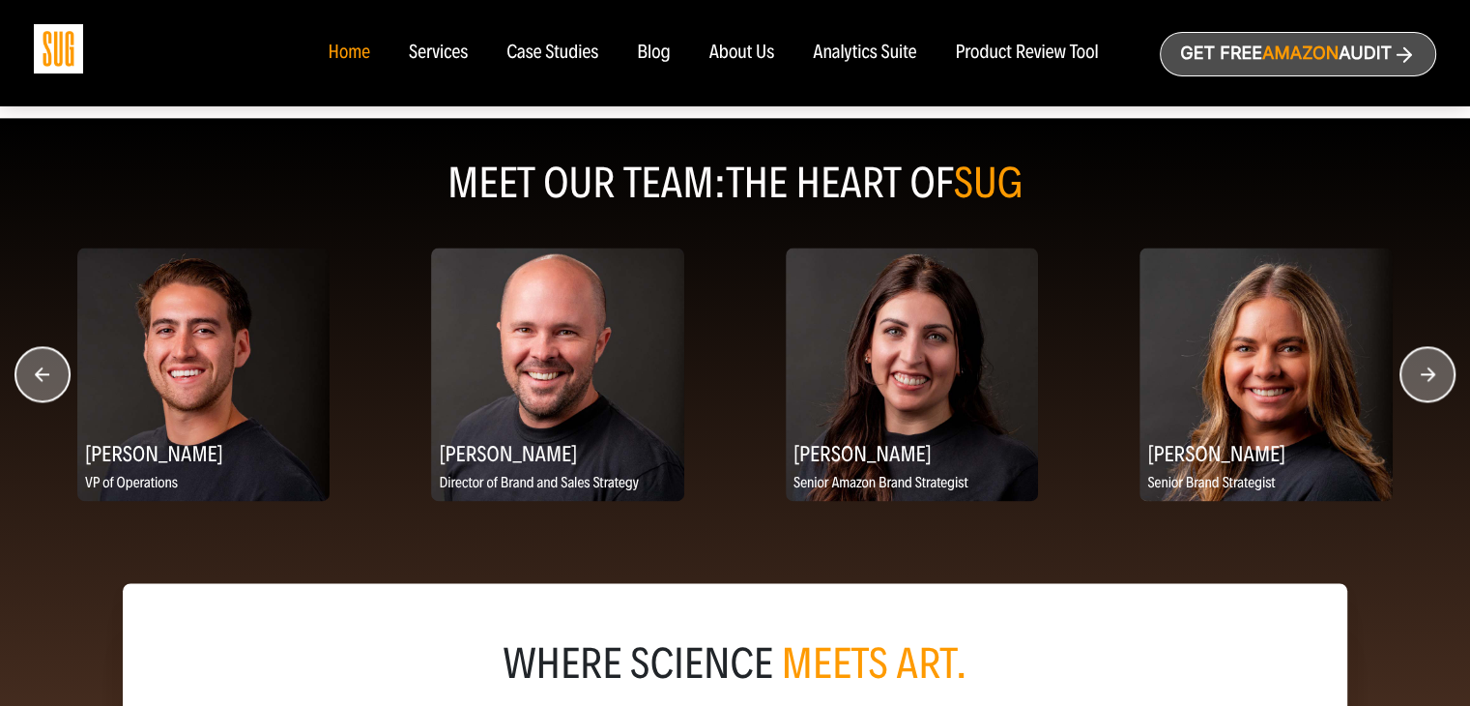
click at [1420, 383] on circle "button" at bounding box center [1427, 374] width 54 height 54
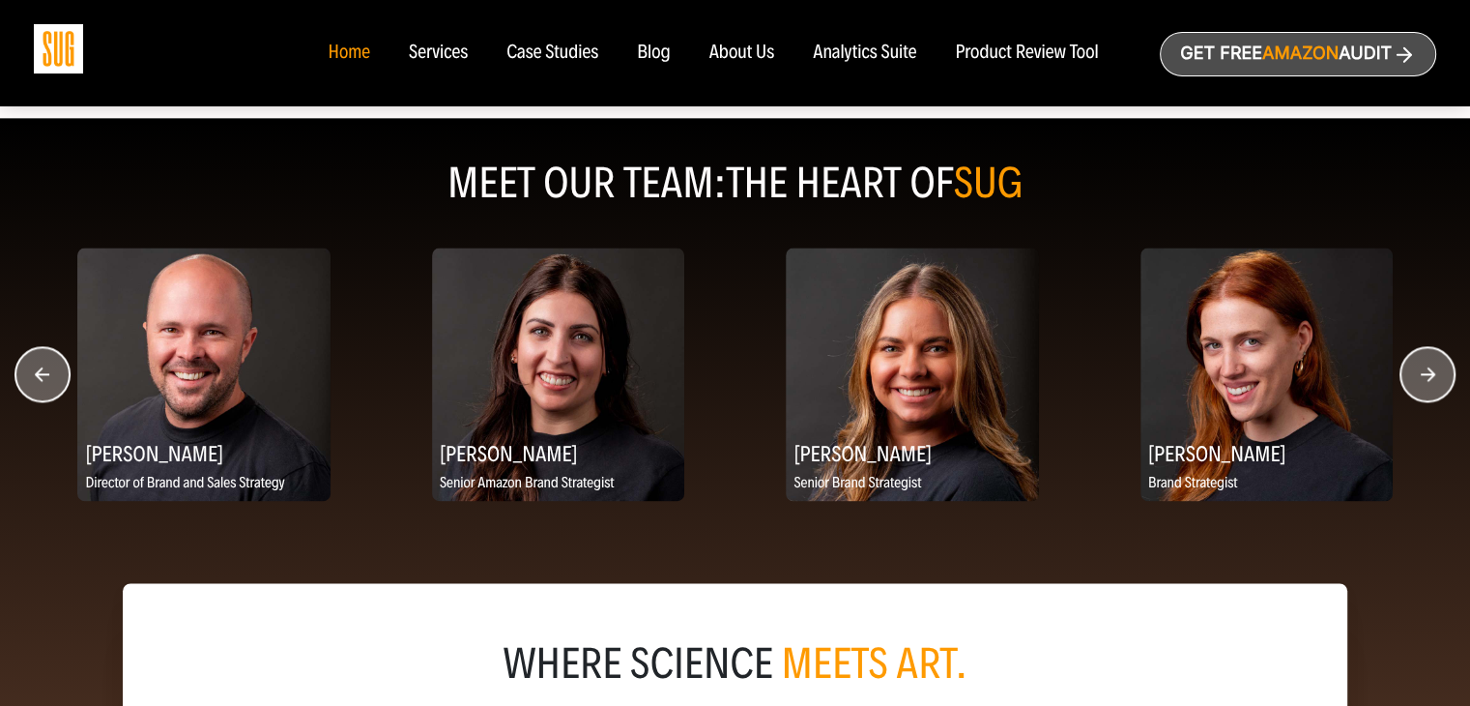
click at [1420, 383] on circle "button" at bounding box center [1427, 374] width 54 height 54
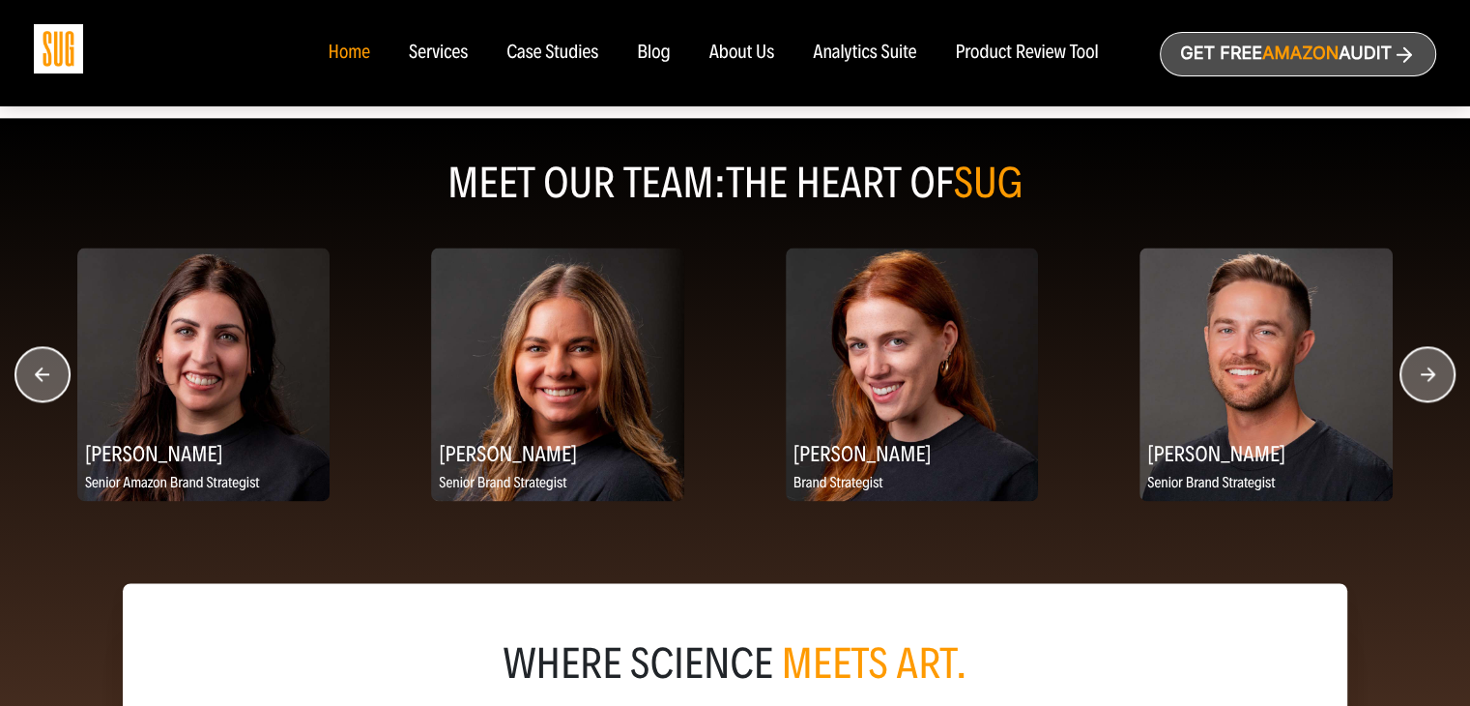
click at [1420, 383] on circle "button" at bounding box center [1427, 374] width 54 height 54
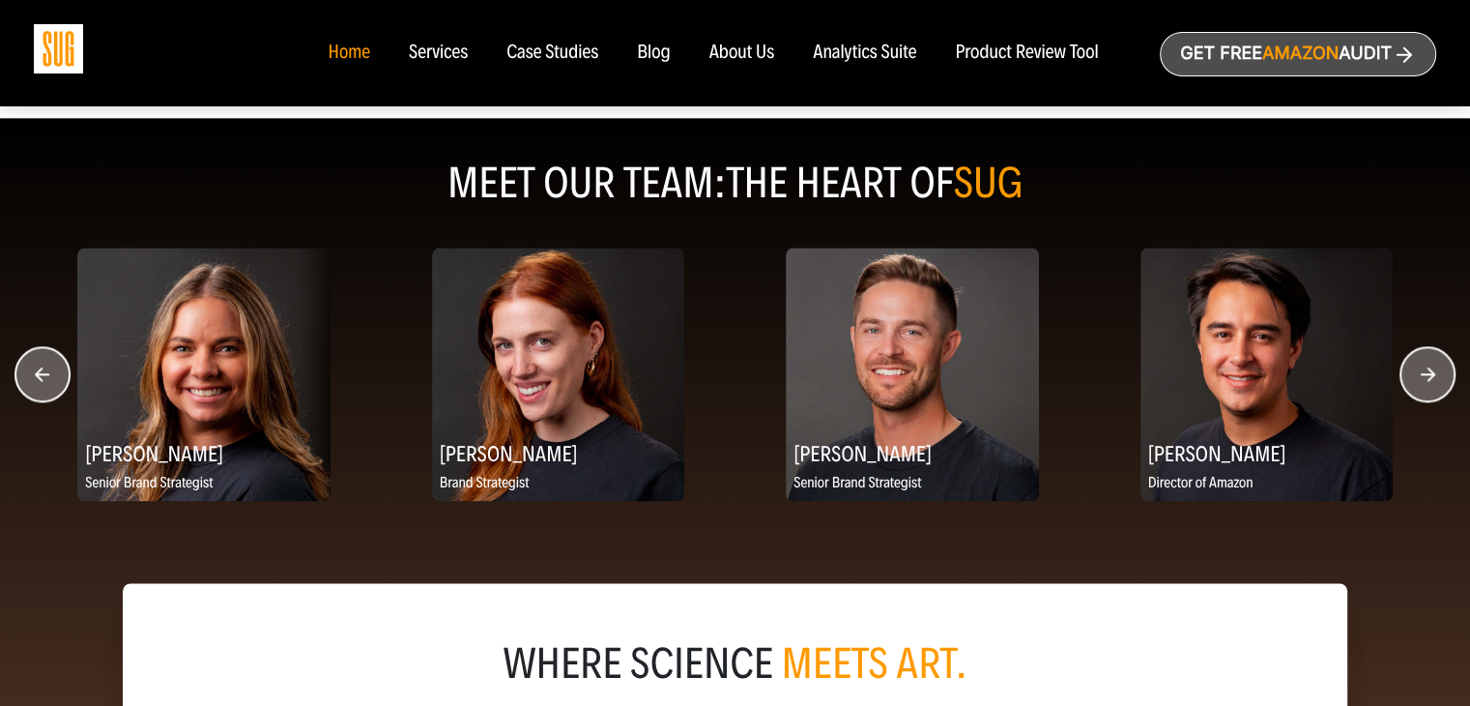
click at [1420, 383] on circle "button" at bounding box center [1427, 374] width 54 height 54
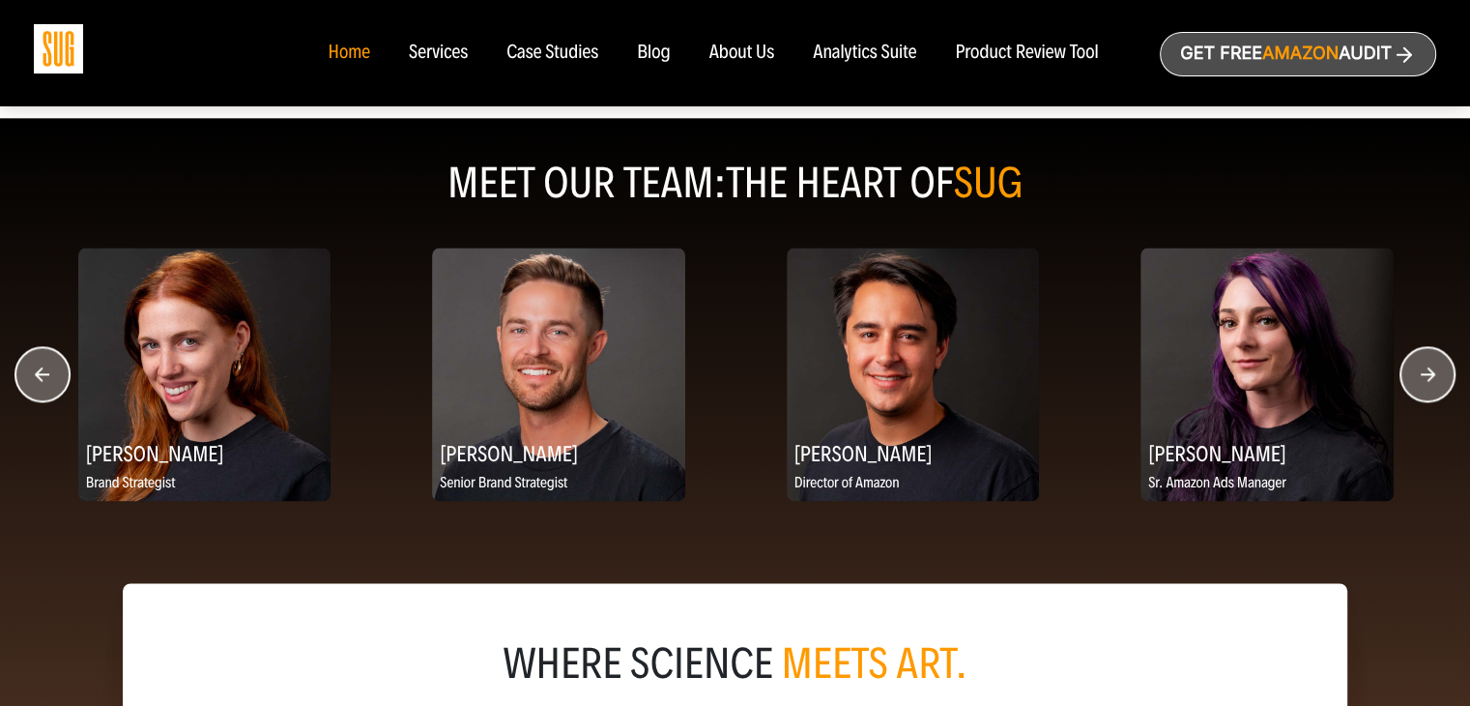
click at [1420, 383] on circle "button" at bounding box center [1427, 374] width 54 height 54
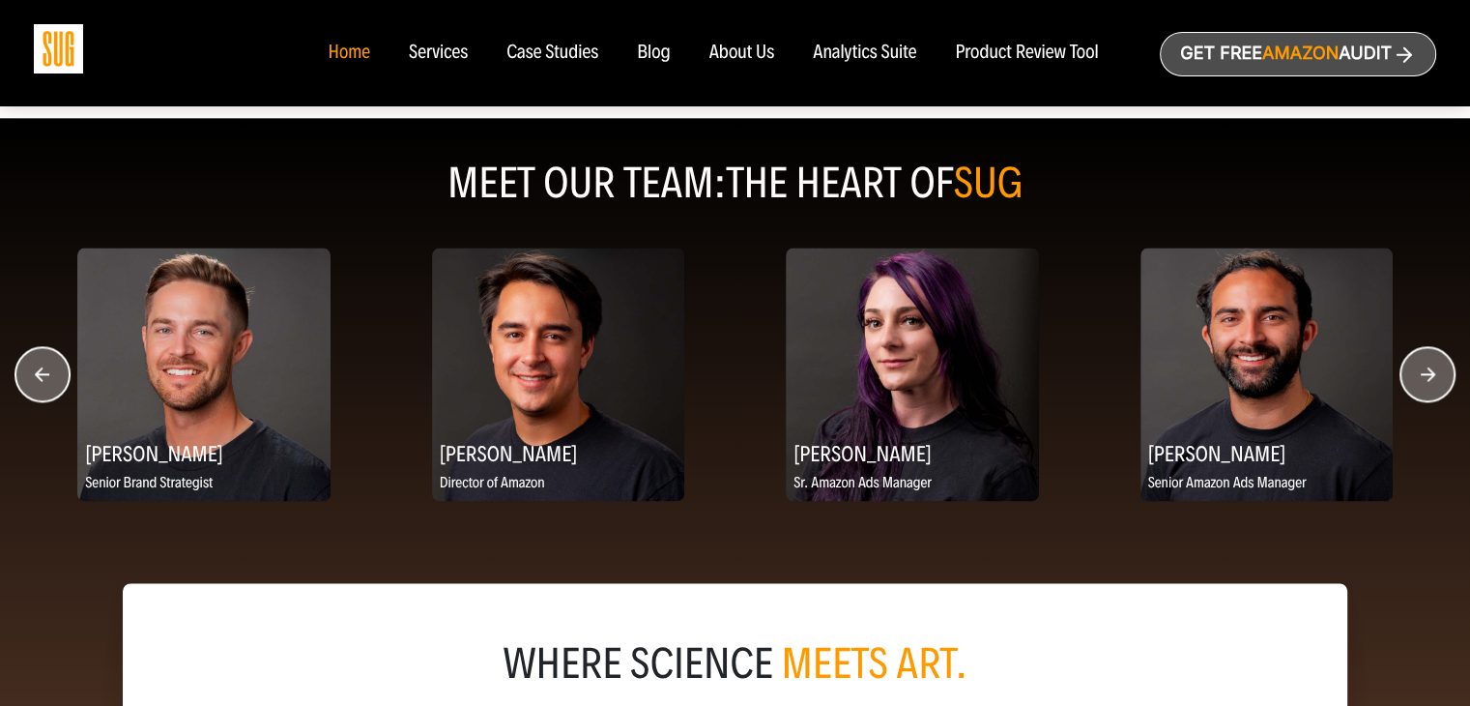
click at [1420, 383] on circle "button" at bounding box center [1427, 374] width 54 height 54
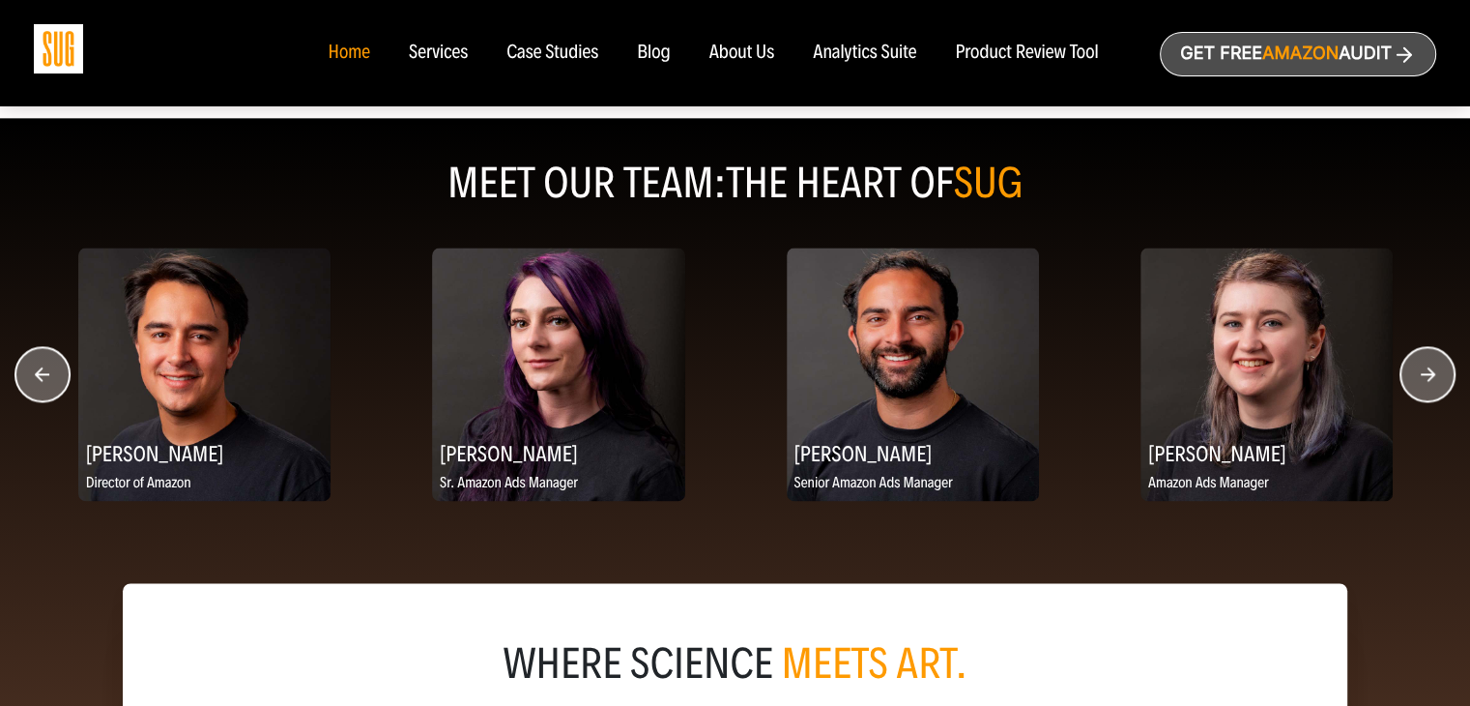
click at [1420, 383] on circle "button" at bounding box center [1427, 374] width 54 height 54
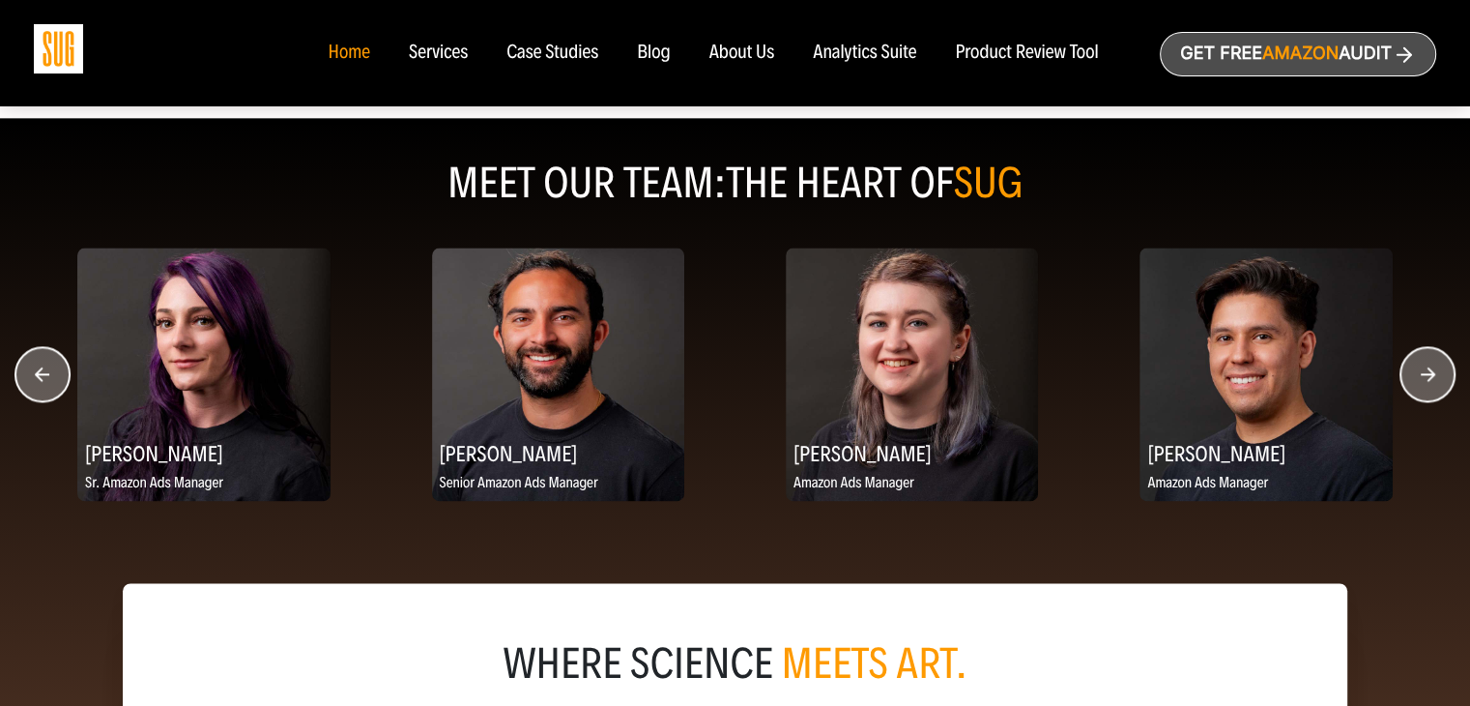
click at [1420, 383] on circle "button" at bounding box center [1427, 374] width 54 height 54
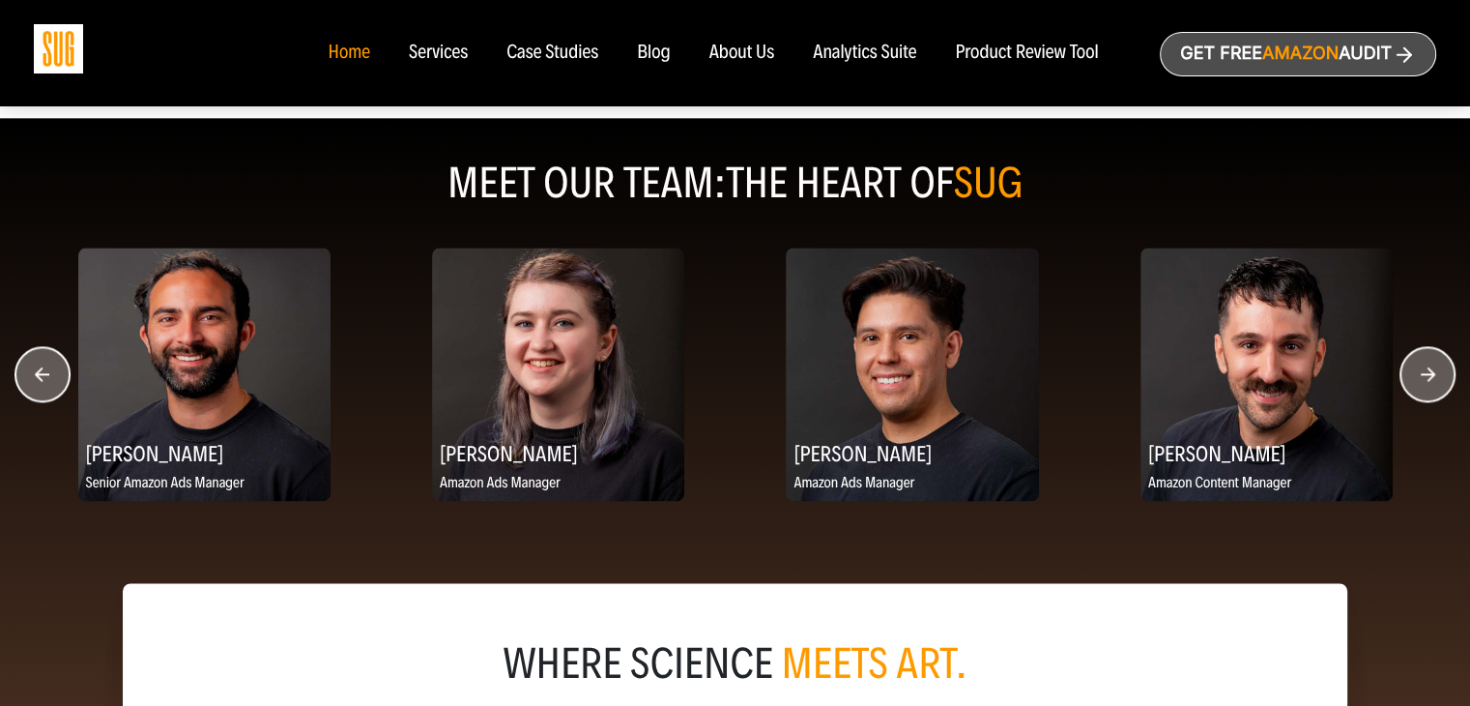
click at [1431, 368] on circle "button" at bounding box center [1427, 374] width 54 height 54
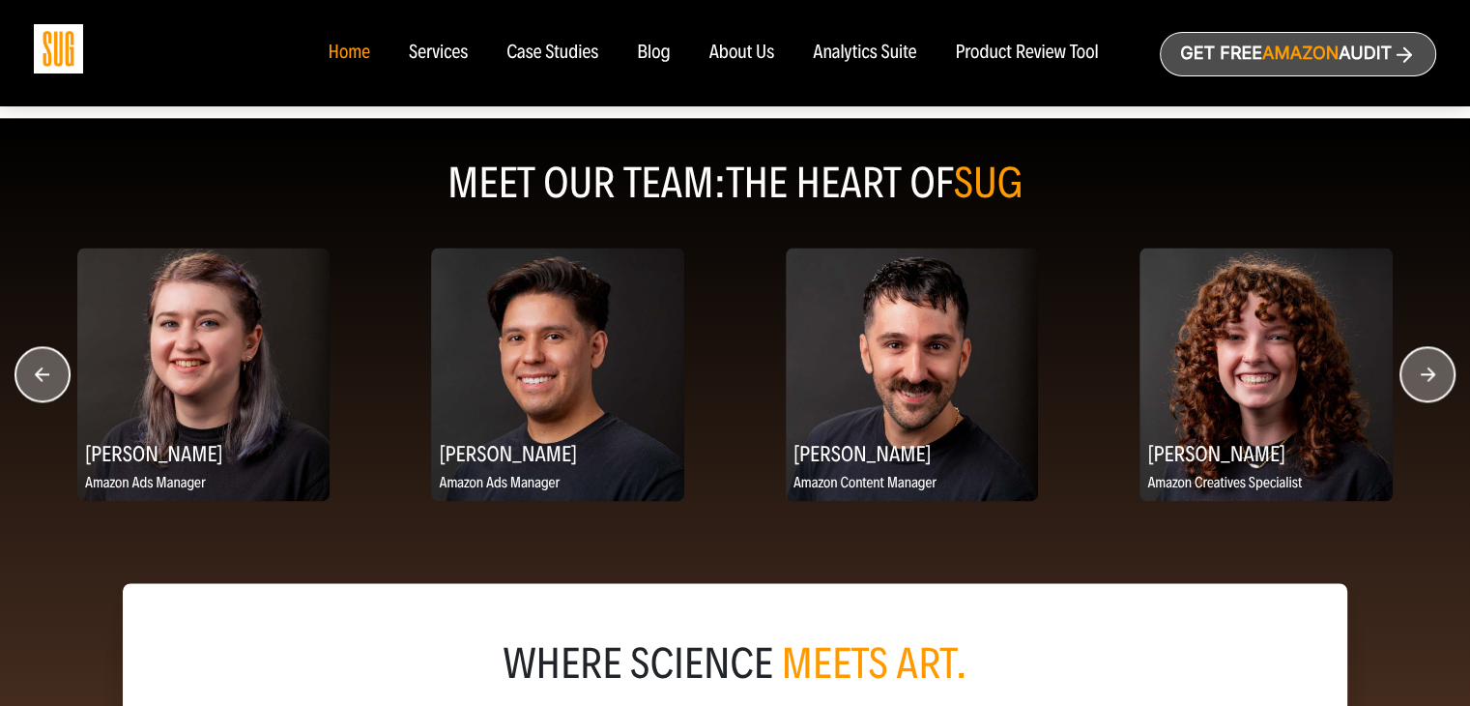
click at [1431, 368] on circle "button" at bounding box center [1427, 374] width 54 height 54
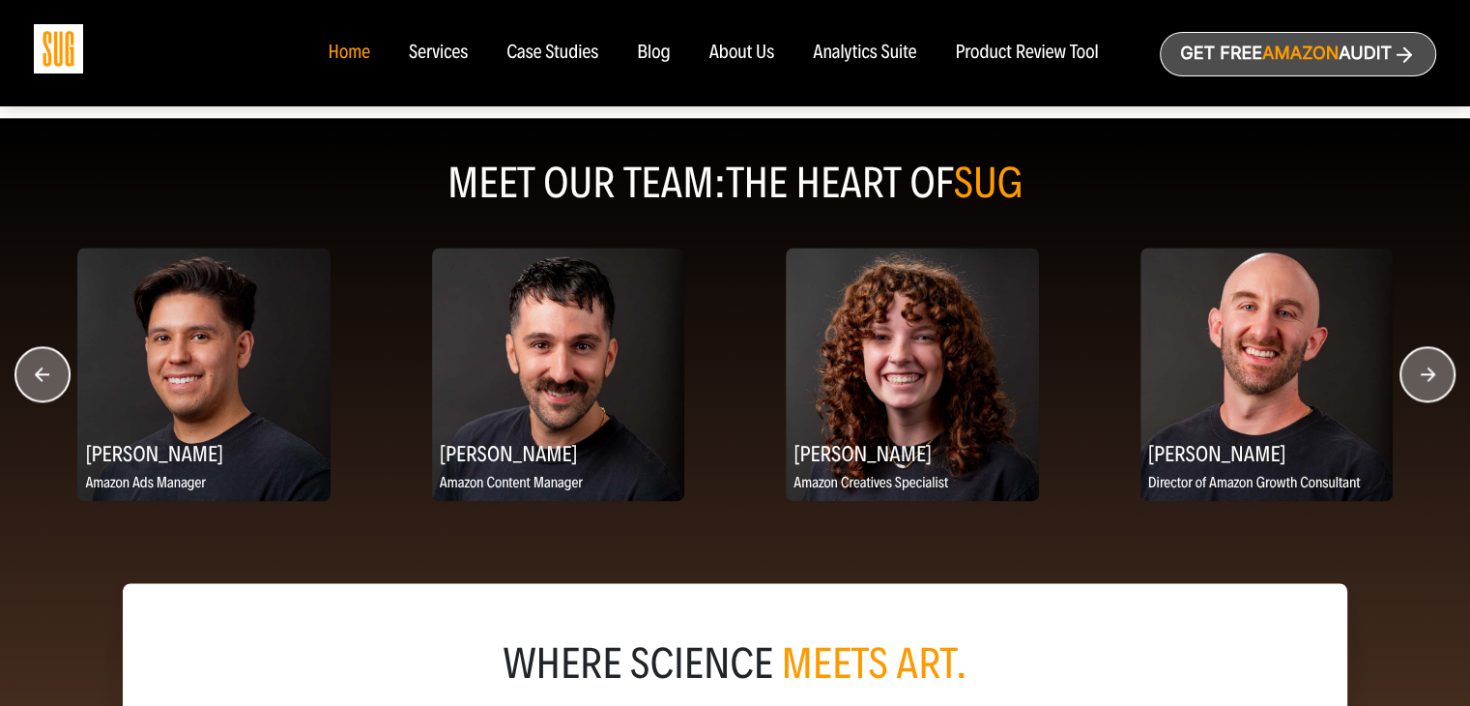
click at [1431, 368] on circle "button" at bounding box center [1427, 374] width 54 height 54
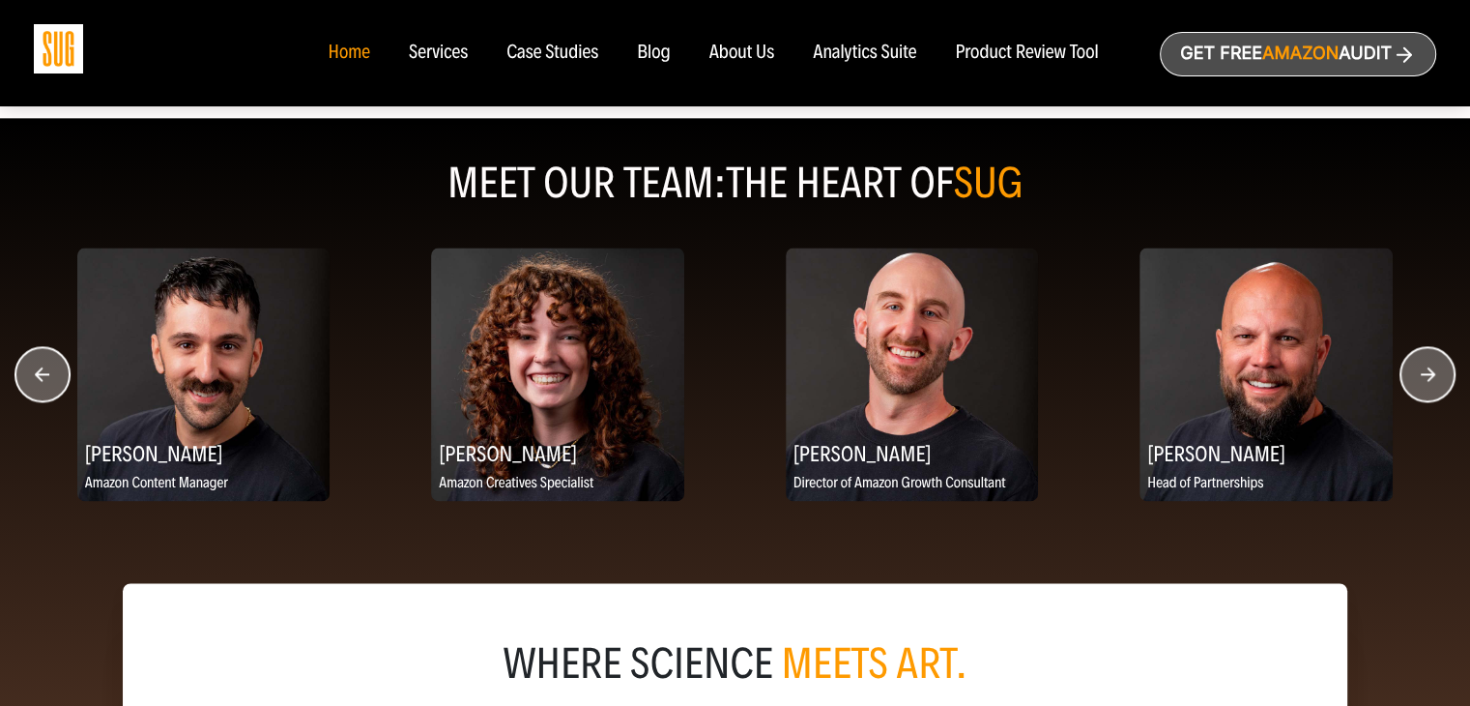
click at [1431, 368] on circle "button" at bounding box center [1427, 374] width 54 height 54
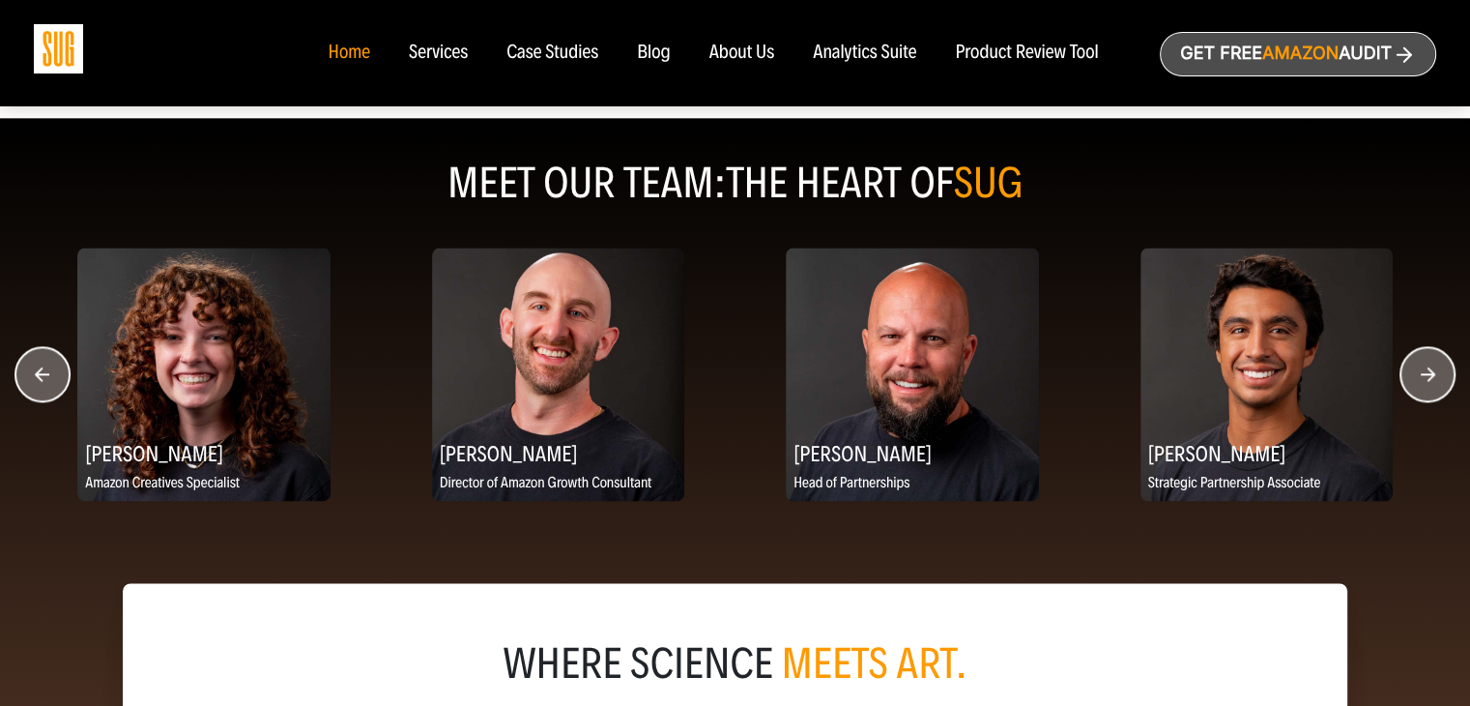
click at [1431, 368] on circle "button" at bounding box center [1427, 374] width 54 height 54
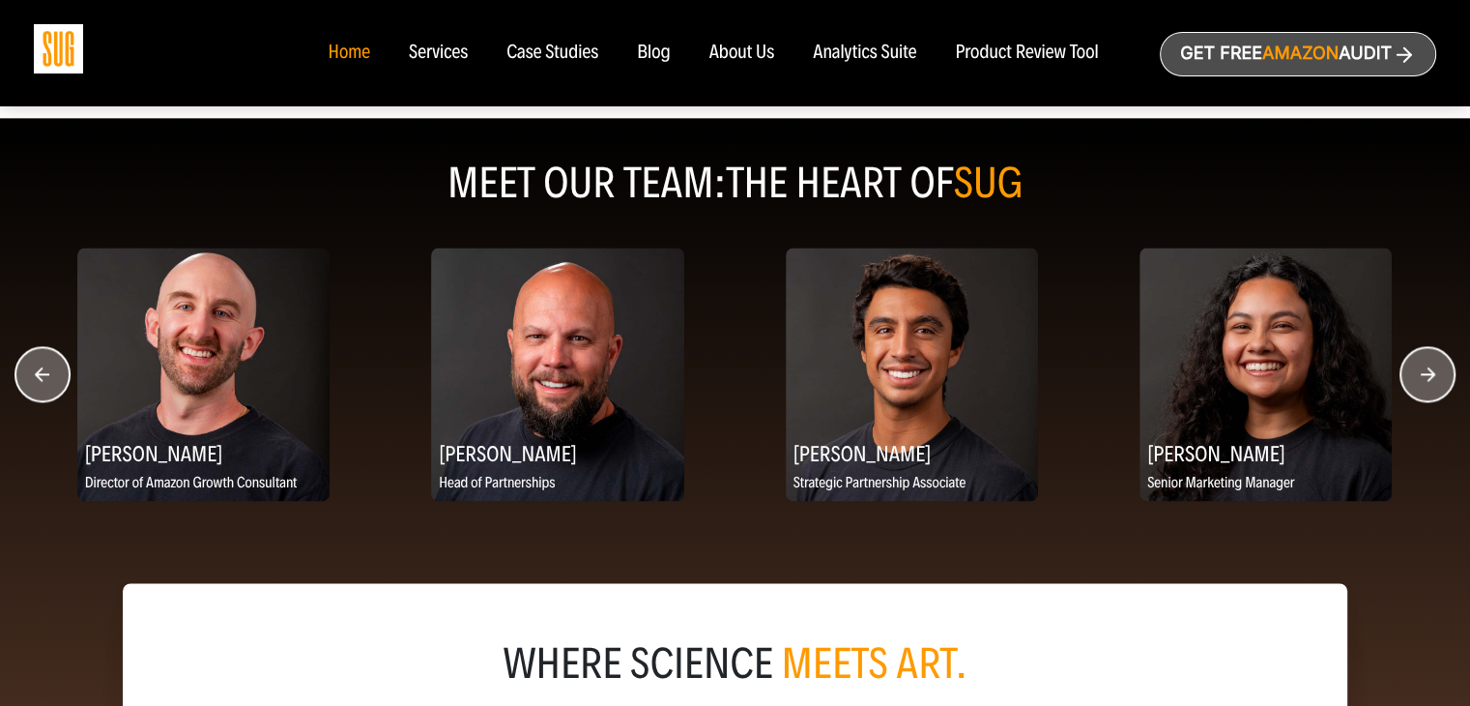
click at [1431, 368] on circle "button" at bounding box center [1427, 374] width 54 height 54
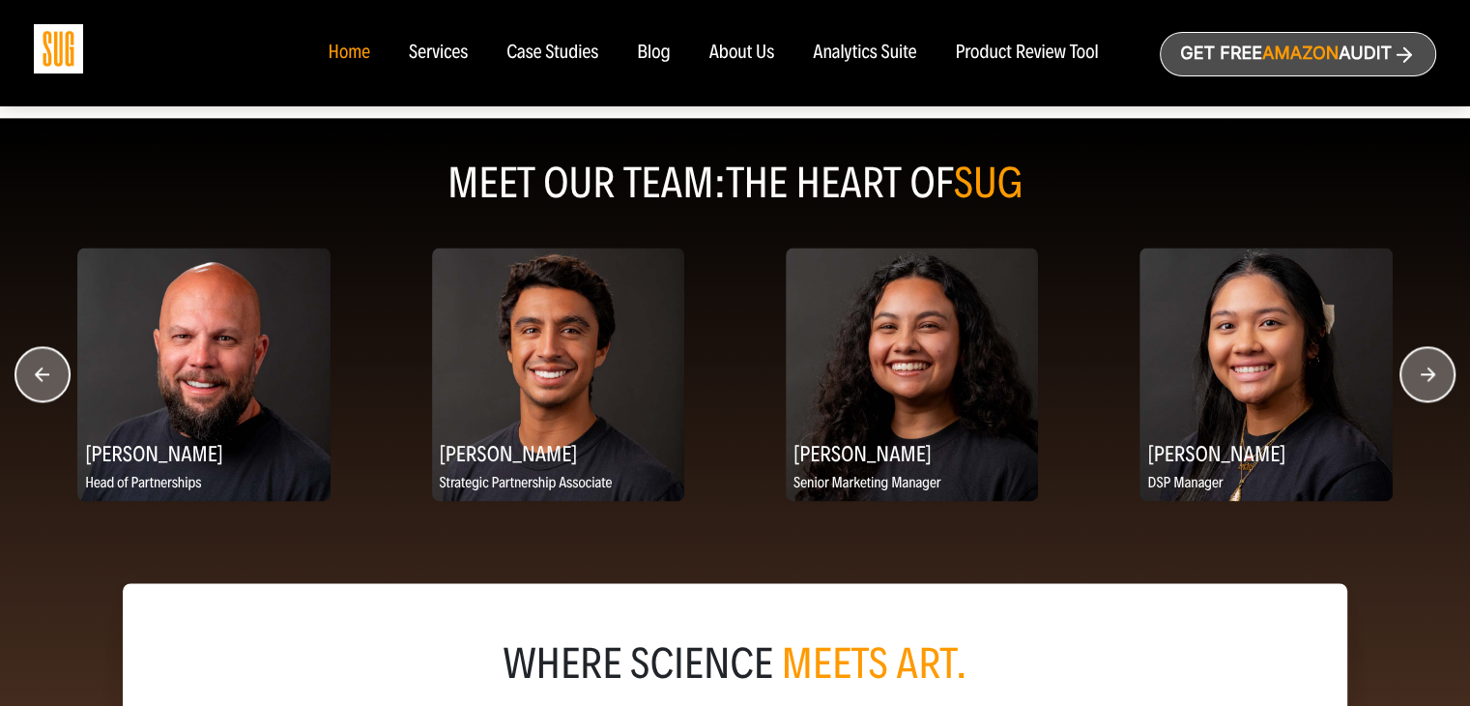
click at [1431, 368] on circle "button" at bounding box center [1427, 374] width 54 height 54
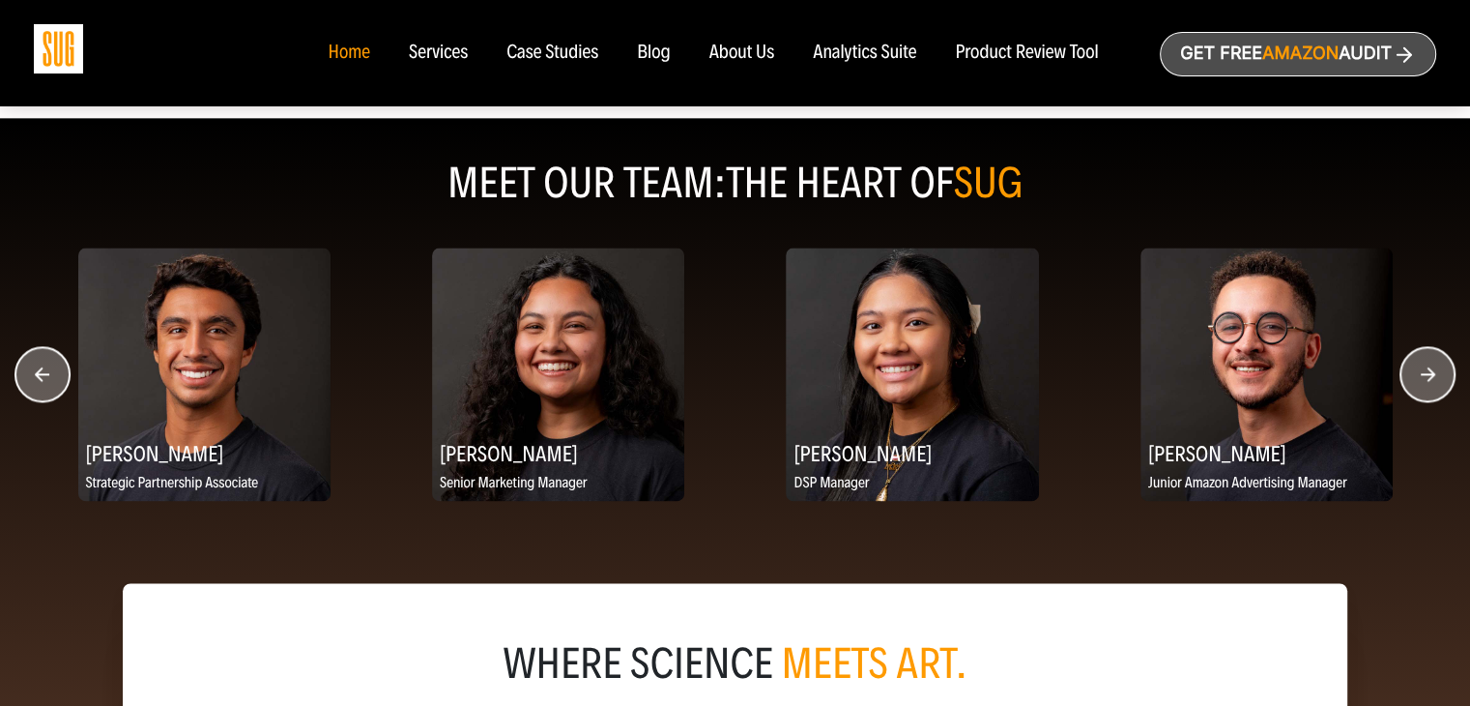
click at [1431, 368] on circle "button" at bounding box center [1427, 374] width 54 height 54
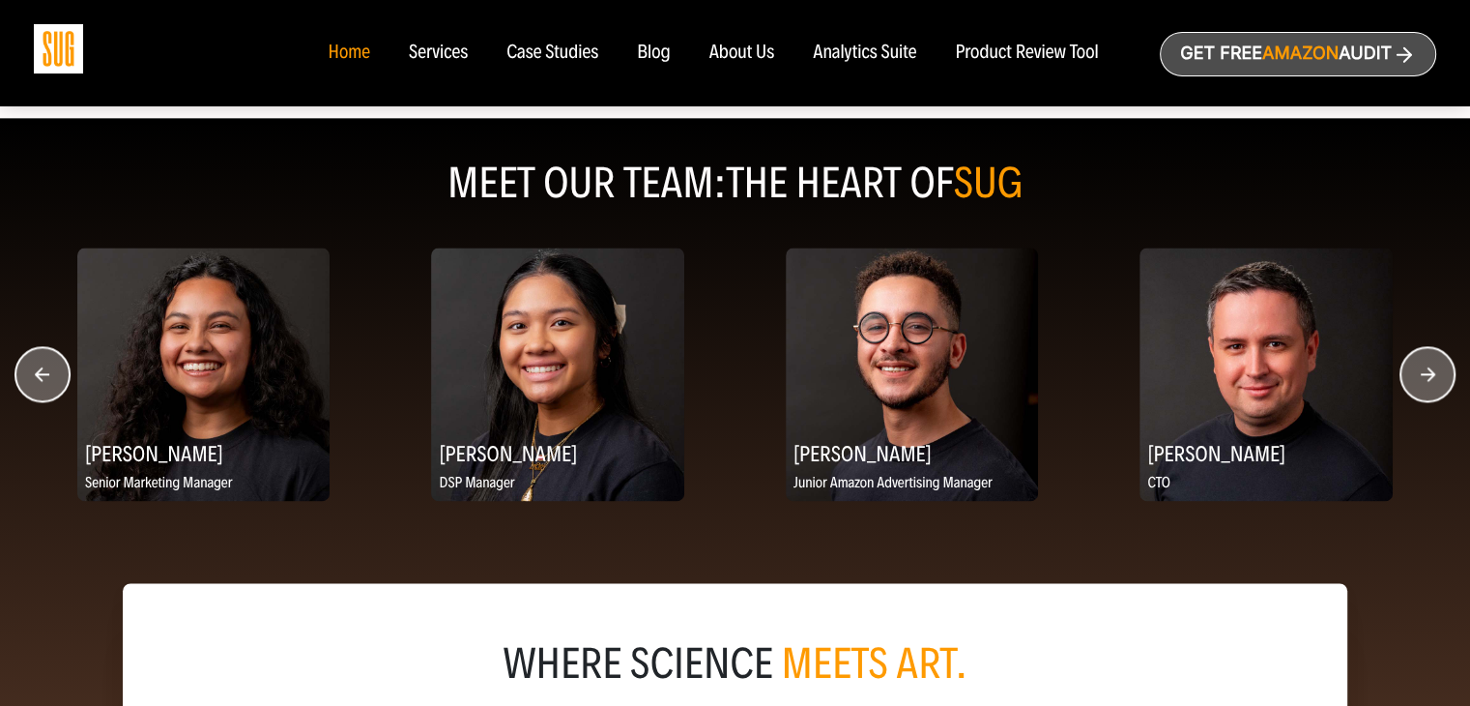
click at [1431, 368] on circle "button" at bounding box center [1427, 374] width 54 height 54
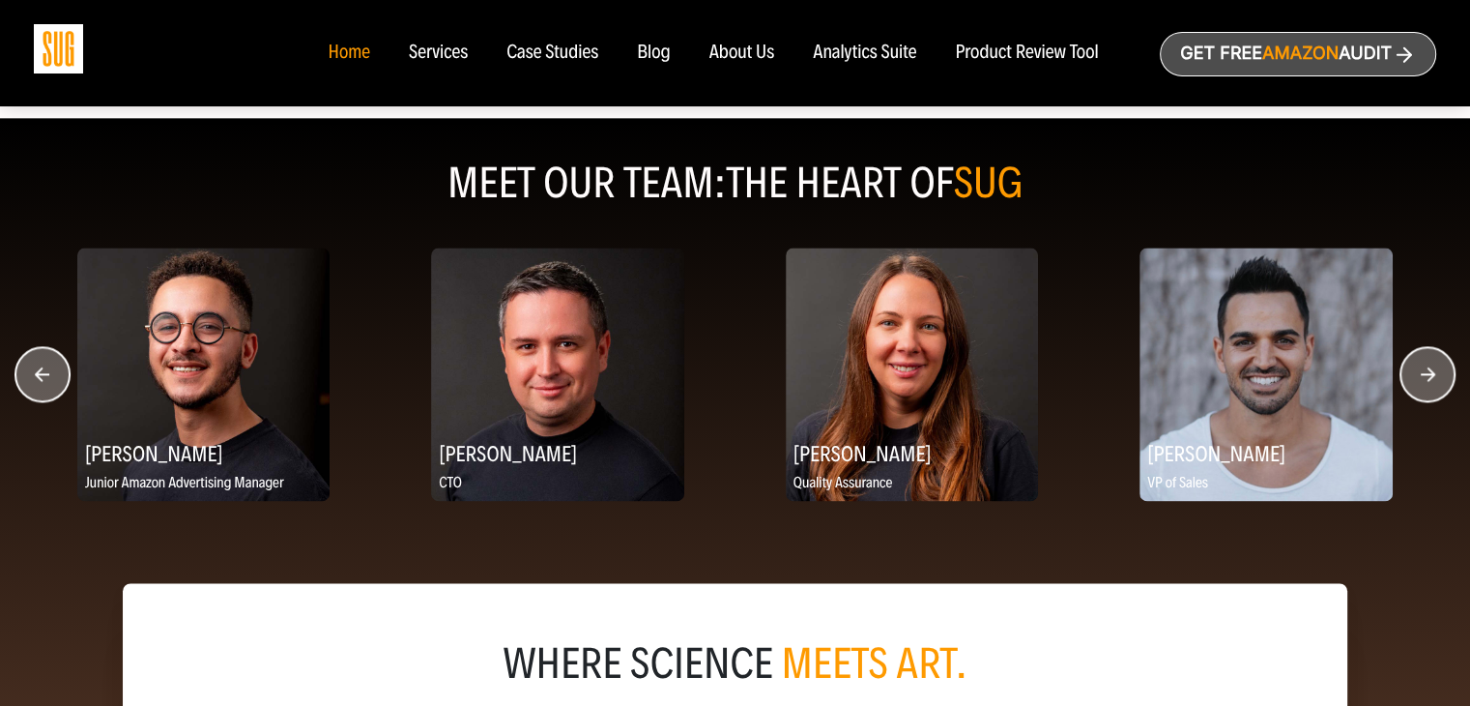
click at [1431, 368] on circle "button" at bounding box center [1427, 374] width 54 height 54
